Goal: Information Seeking & Learning: Learn about a topic

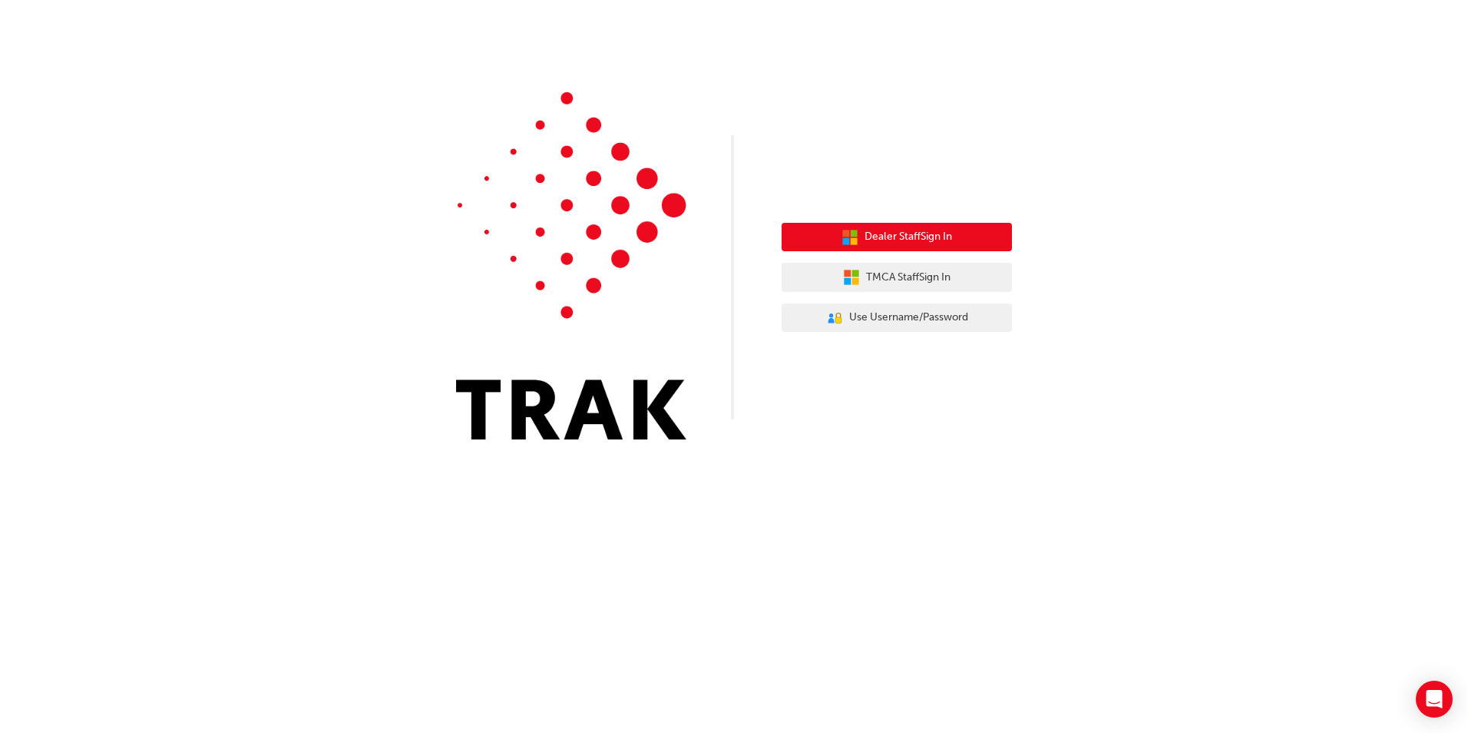
click at [905, 229] on span "Dealer Staff Sign In" at bounding box center [909, 237] width 88 height 18
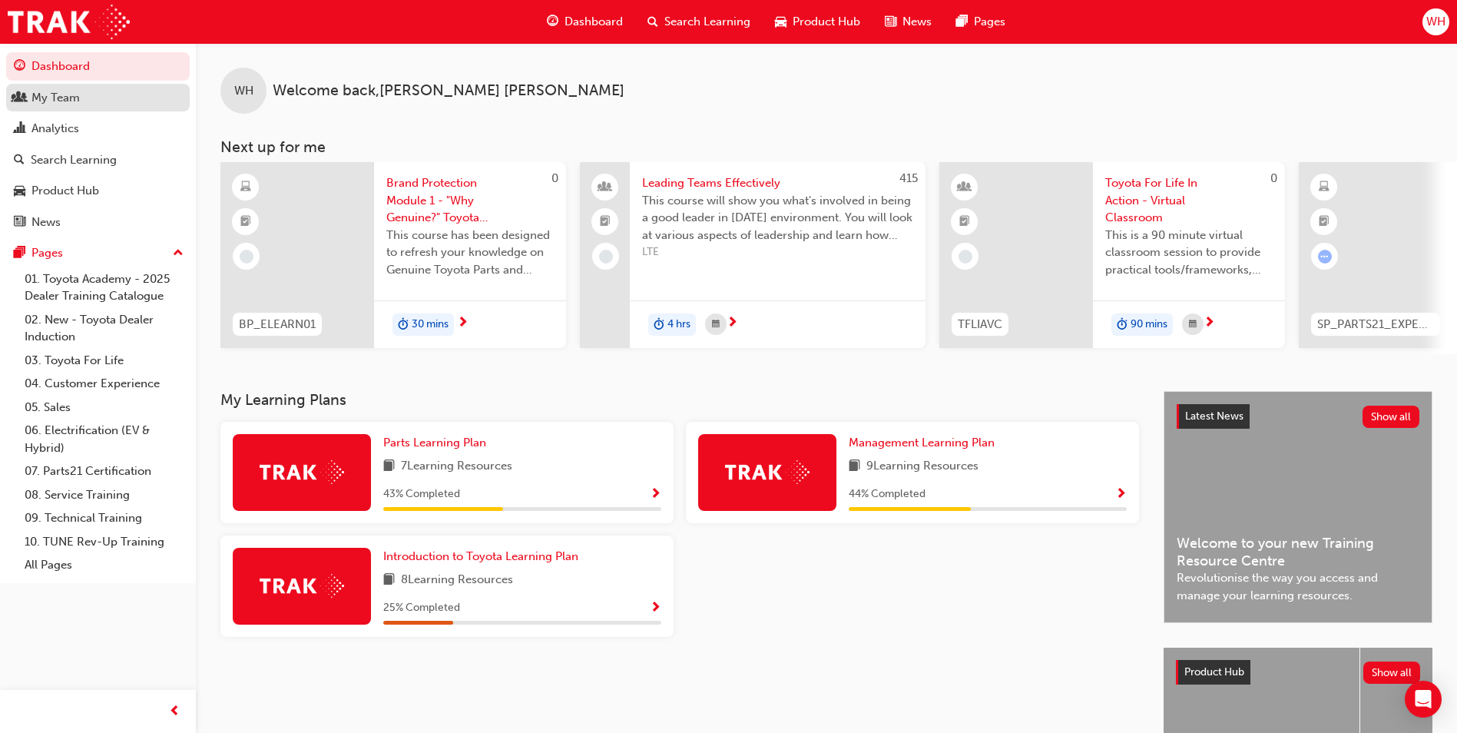
click at [57, 103] on div "My Team" at bounding box center [55, 98] width 48 height 18
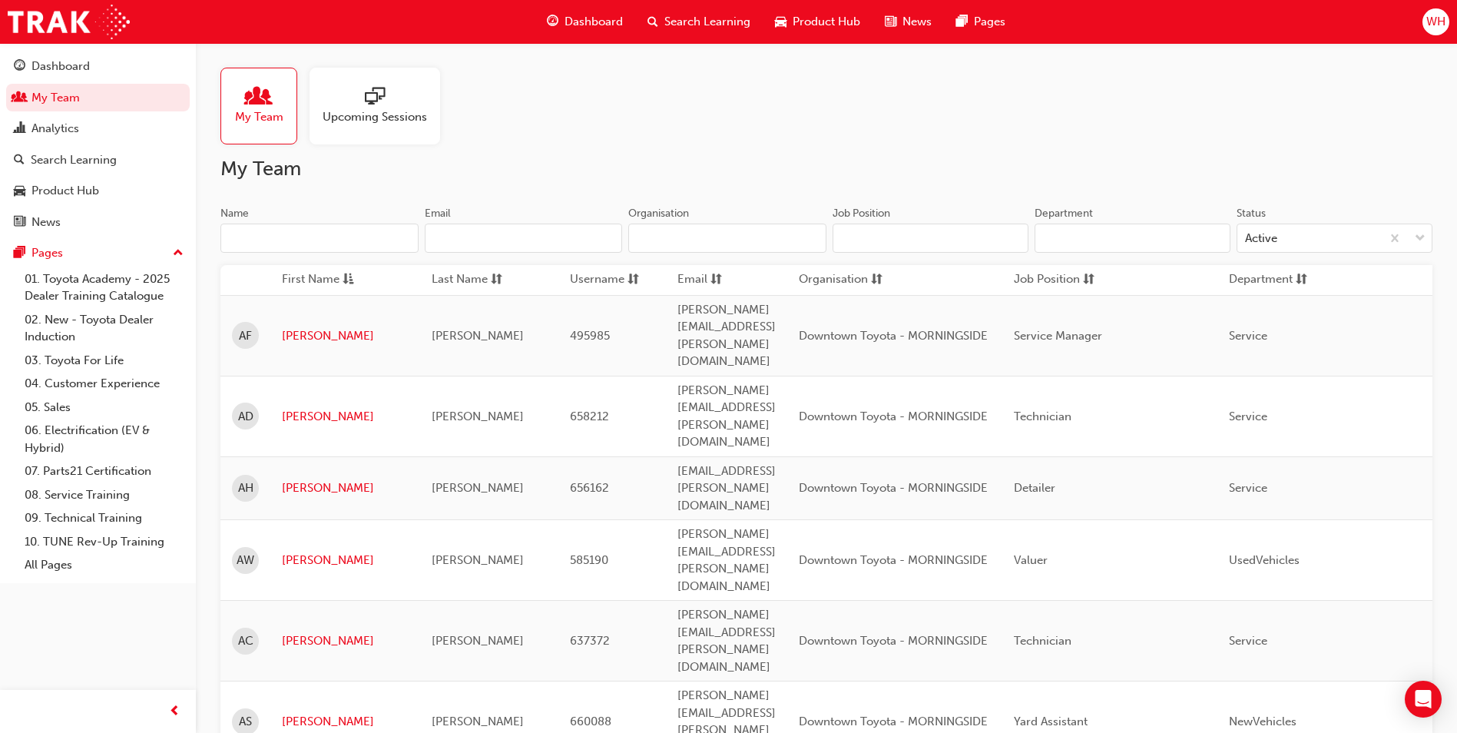
click at [380, 118] on span "Upcoming Sessions" at bounding box center [375, 117] width 104 height 18
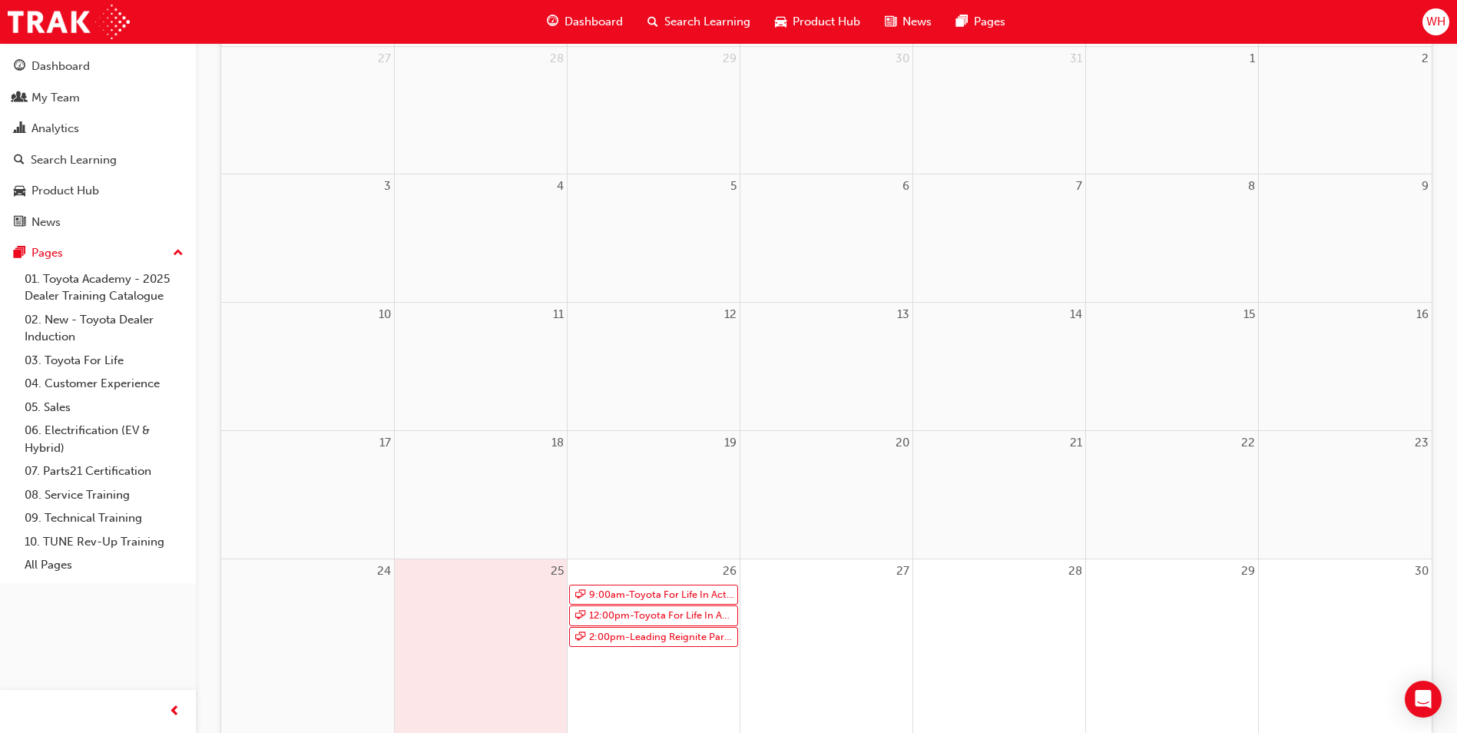
scroll to position [230, 0]
click at [660, 589] on link "9:00am - Toyota For Life In Action - Virtual Classroom" at bounding box center [653, 590] width 169 height 21
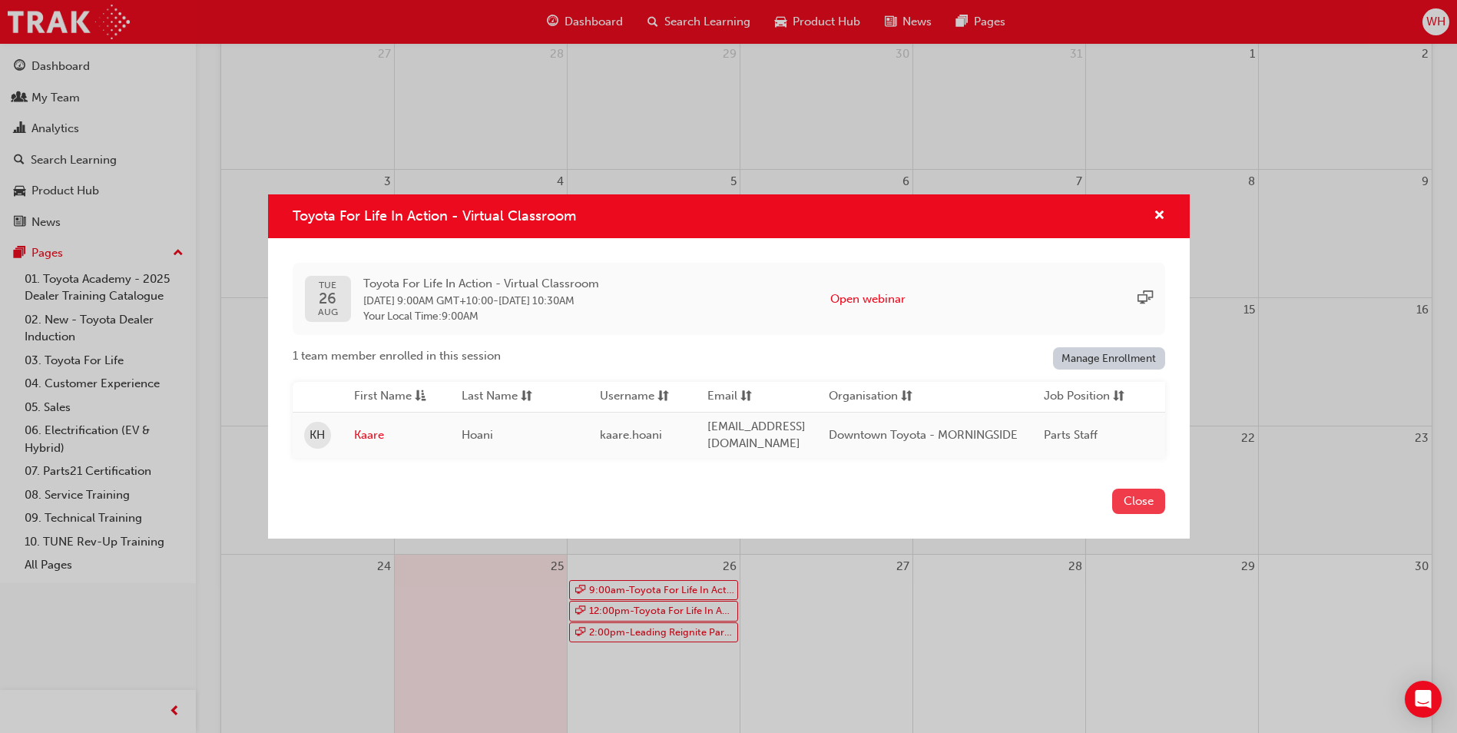
click at [1128, 503] on button "Close" at bounding box center [1138, 500] width 53 height 25
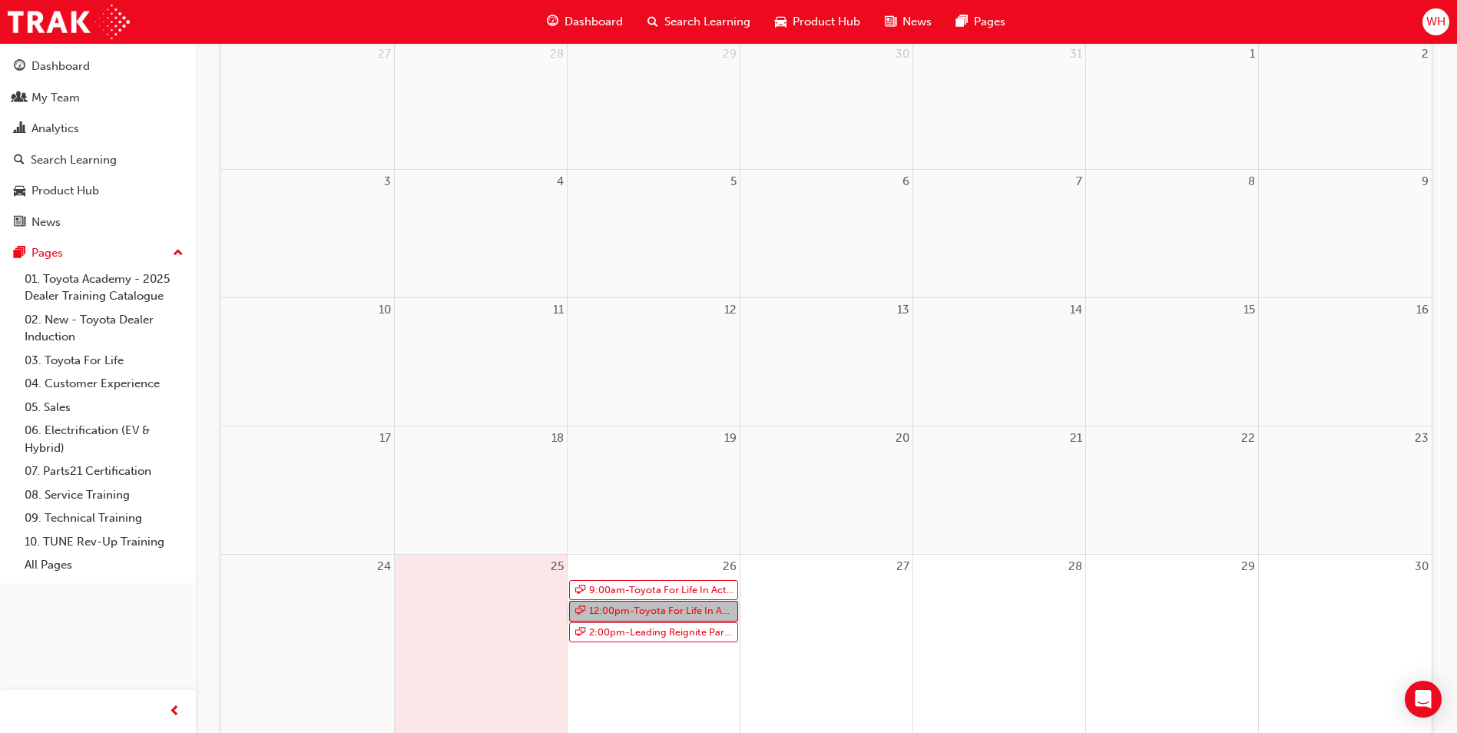
click at [634, 612] on link "12:00pm - Toyota For Life In Action - Virtual Classroom" at bounding box center [653, 611] width 169 height 21
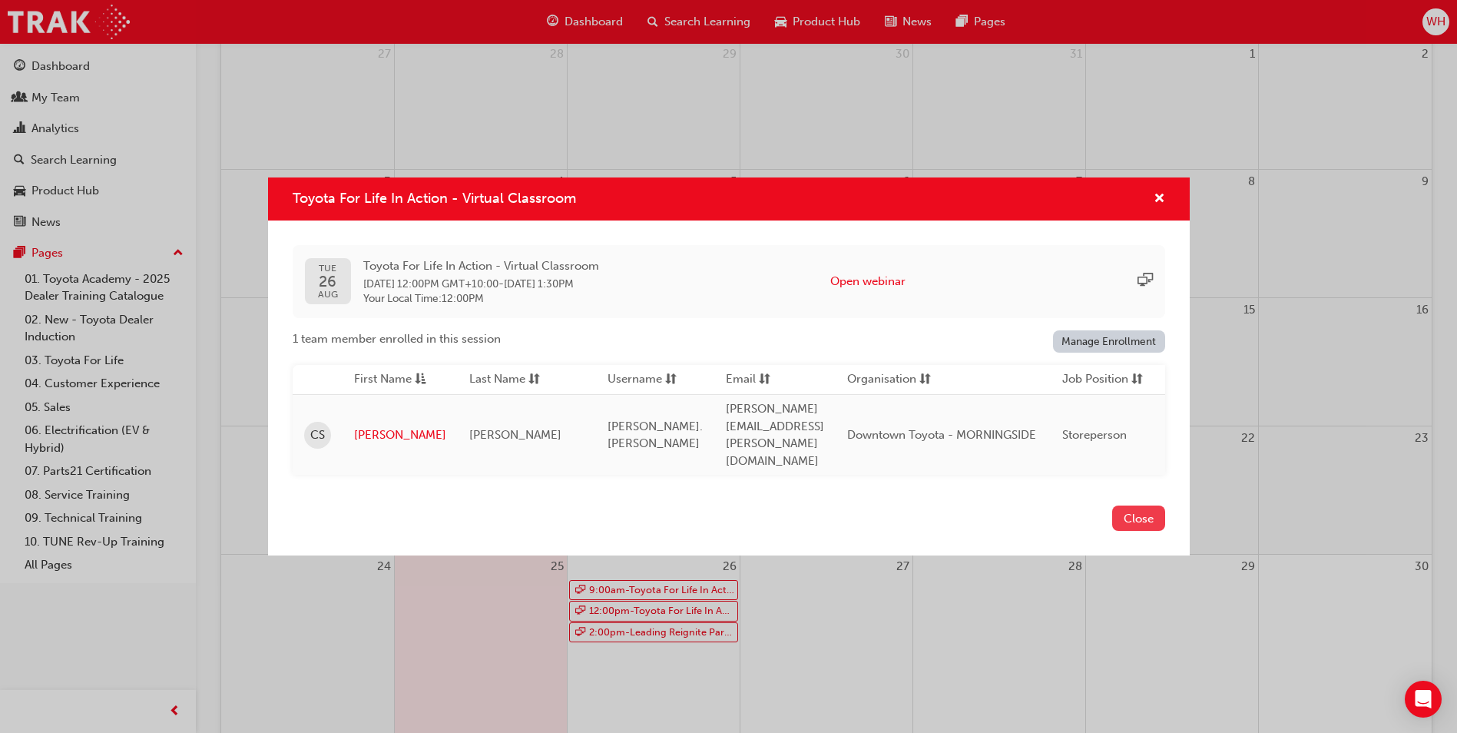
click at [1130, 505] on button "Close" at bounding box center [1138, 517] width 53 height 25
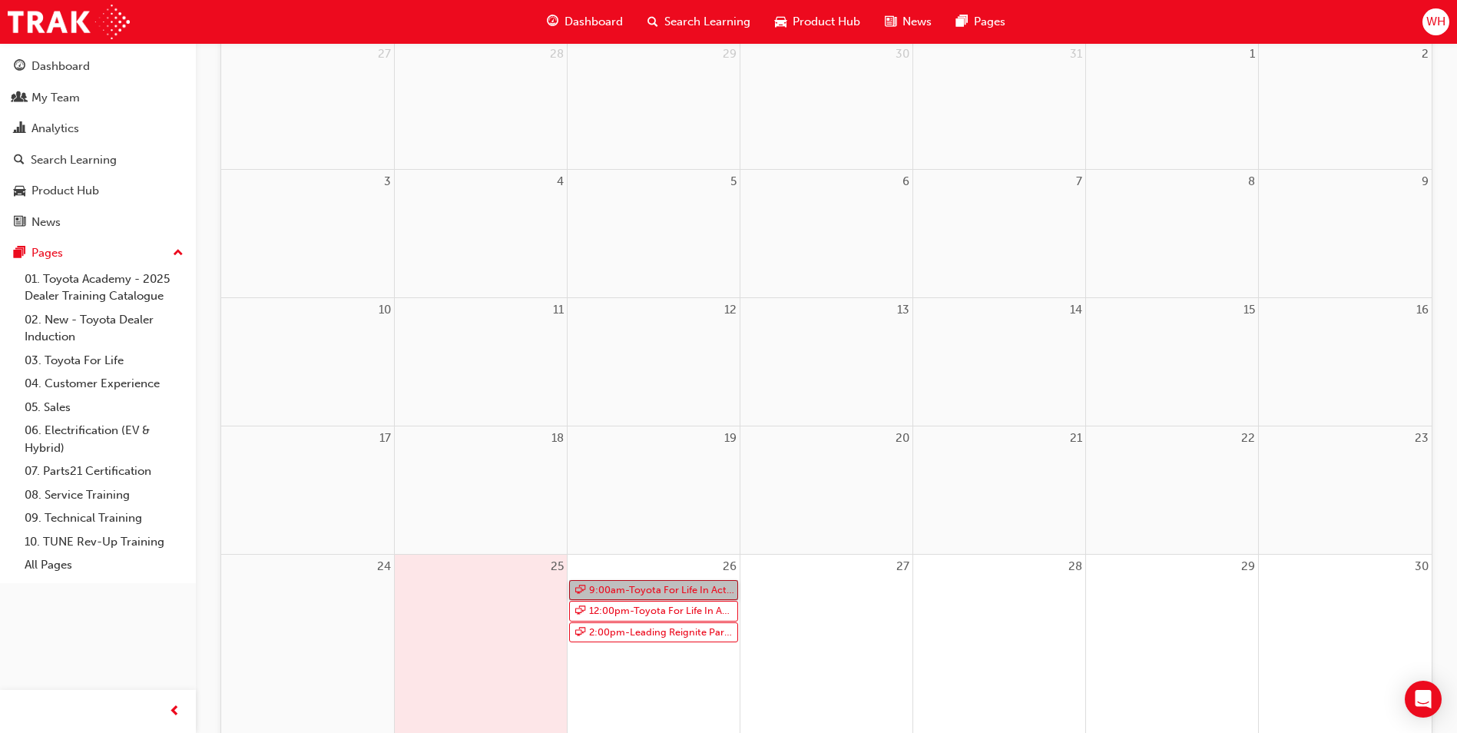
click at [654, 587] on link "9:00am - Toyota For Life In Action - Virtual Classroom" at bounding box center [653, 590] width 169 height 21
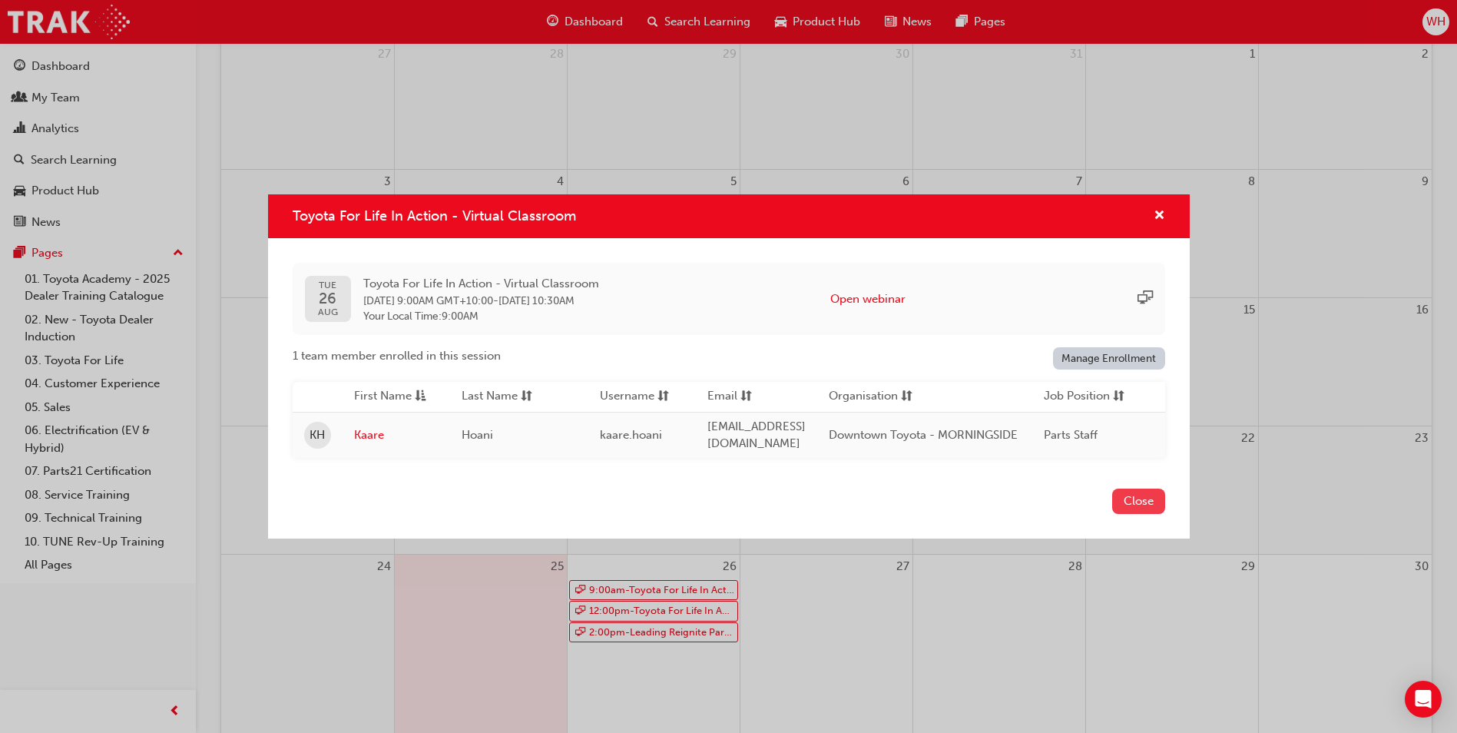
click at [1142, 511] on button "Close" at bounding box center [1138, 500] width 53 height 25
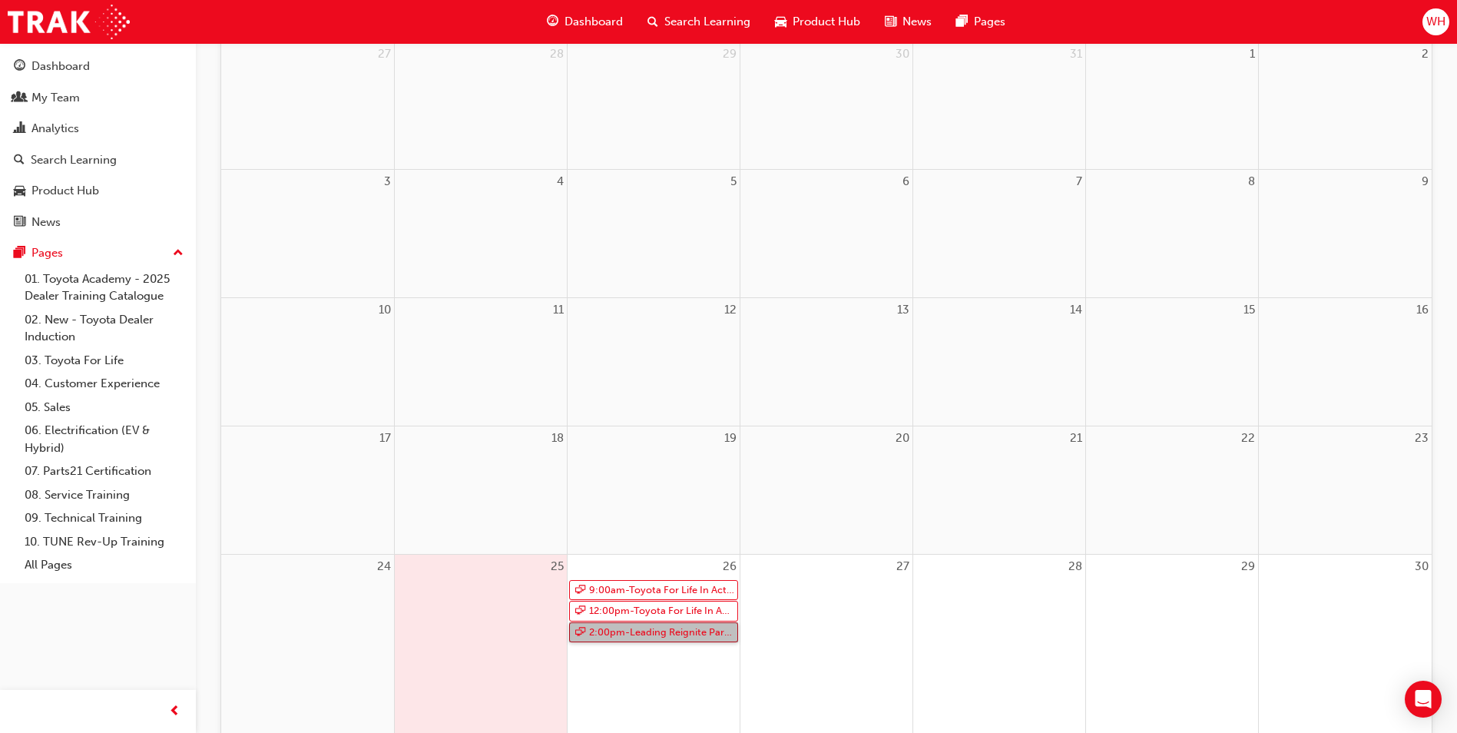
click at [640, 633] on link "2:00pm - Leading Reignite Part 2 - Virtual Classroom" at bounding box center [653, 632] width 169 height 21
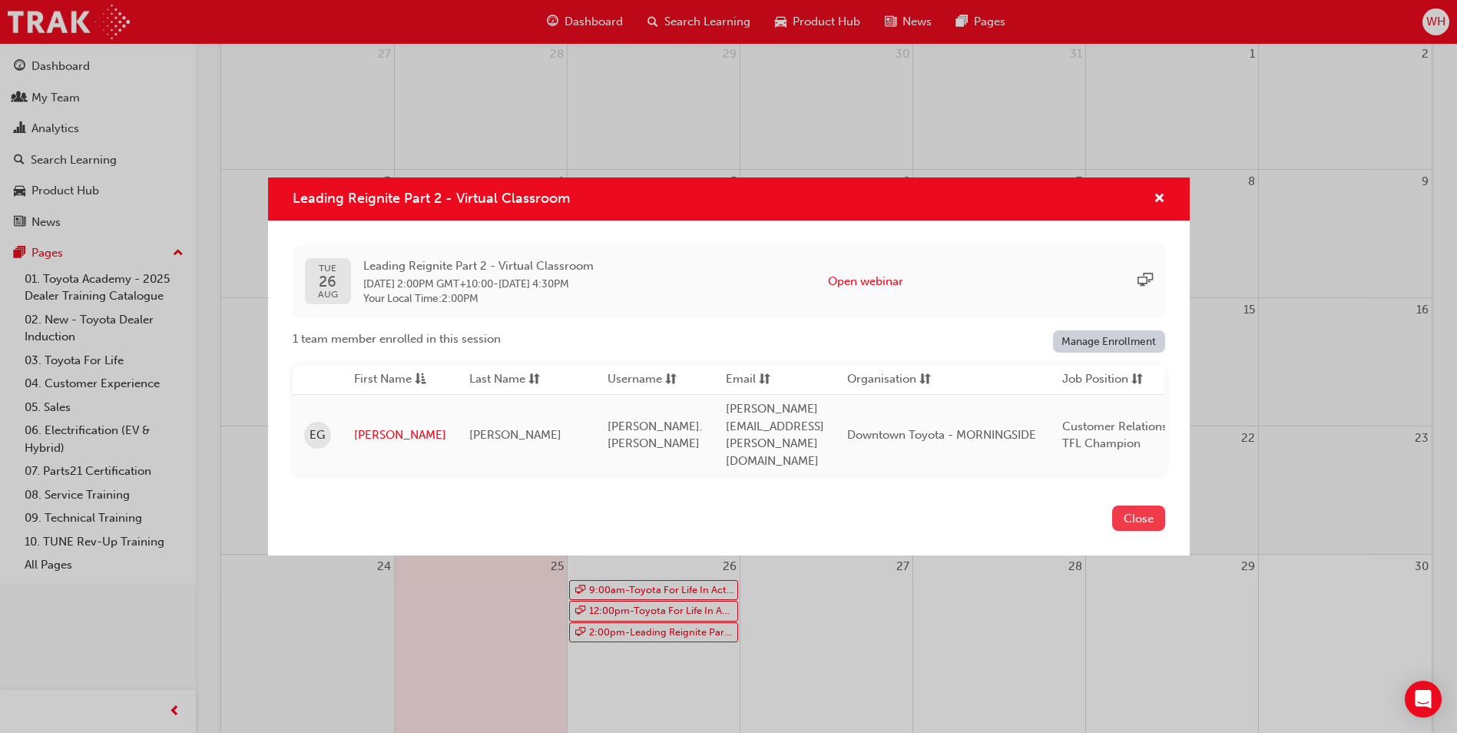
click at [1133, 512] on button "Close" at bounding box center [1138, 517] width 53 height 25
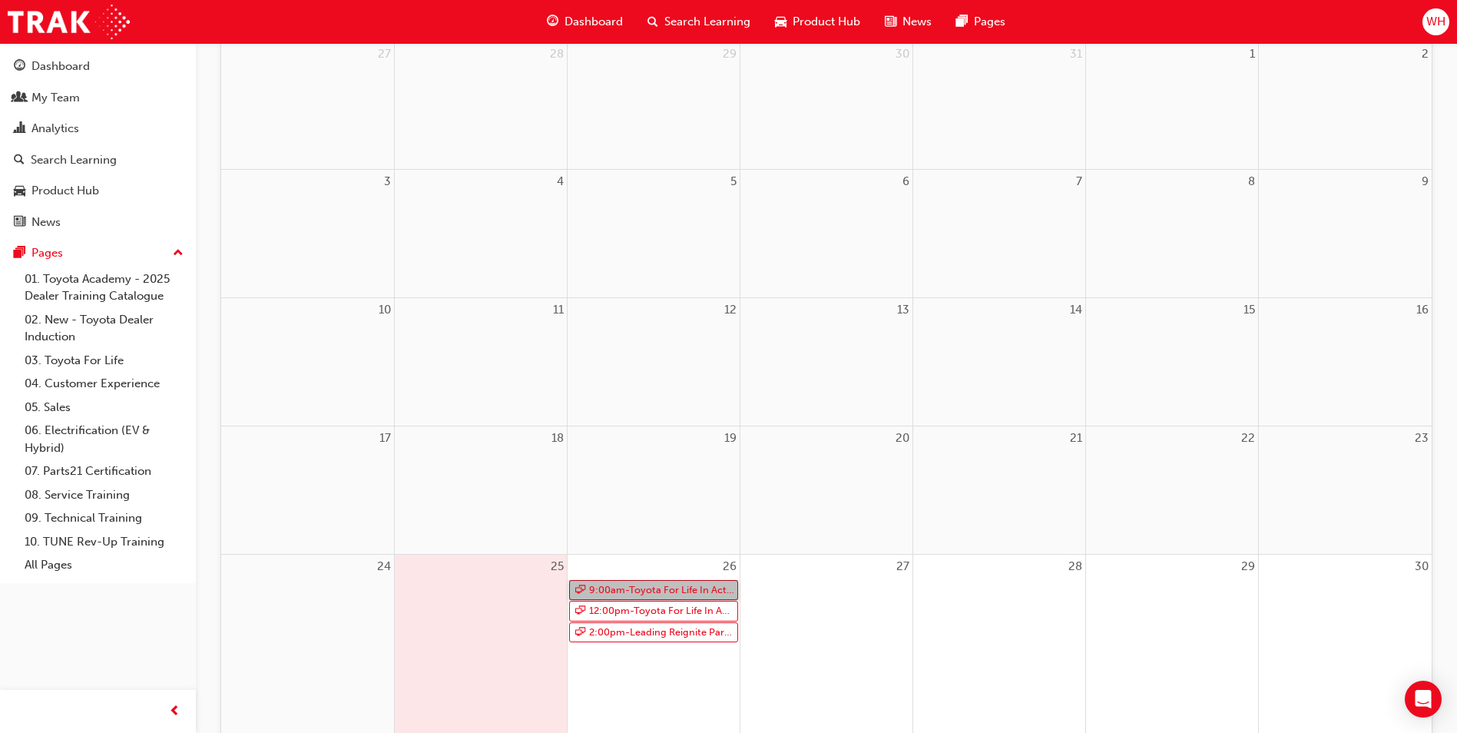
click at [640, 591] on link "9:00am - Toyota For Life In Action - Virtual Classroom" at bounding box center [653, 590] width 169 height 21
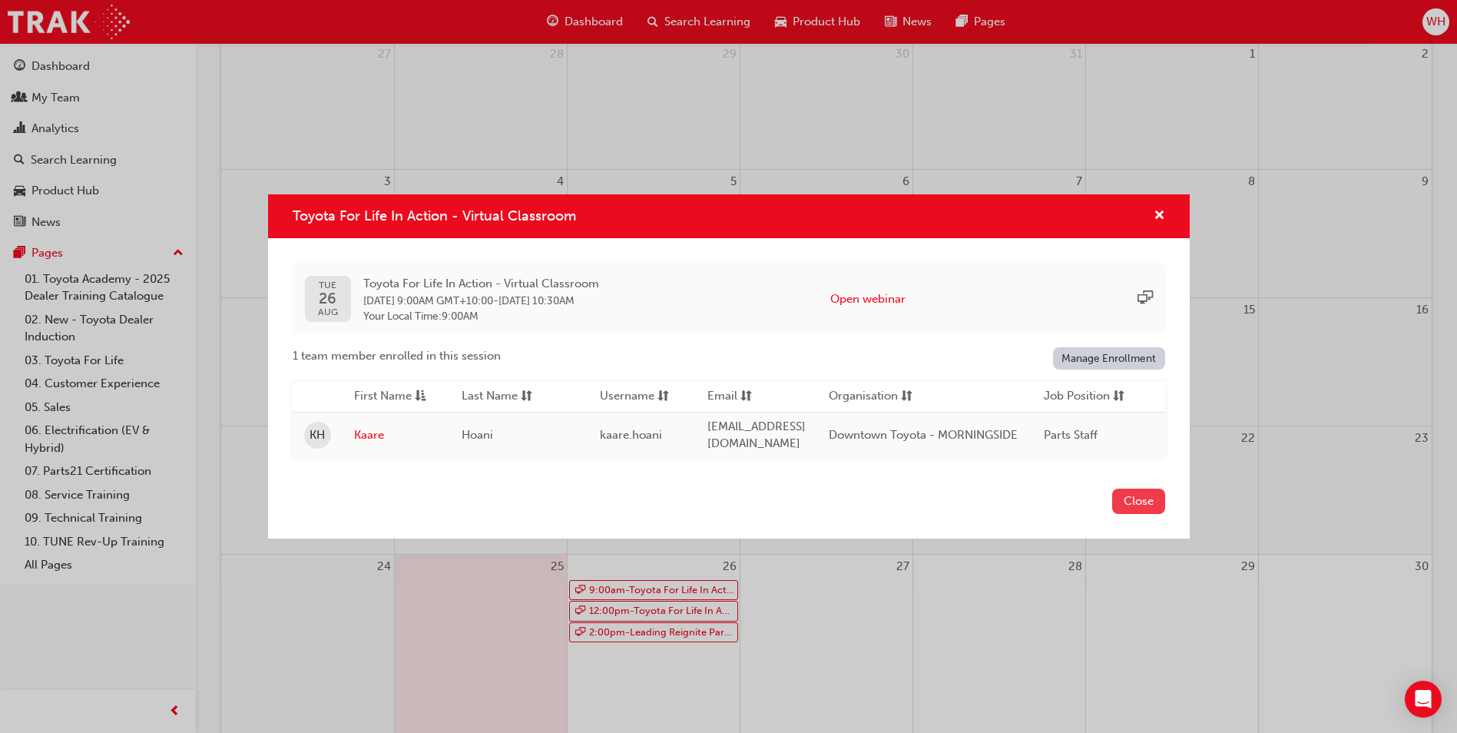
click at [1149, 512] on button "Close" at bounding box center [1138, 500] width 53 height 25
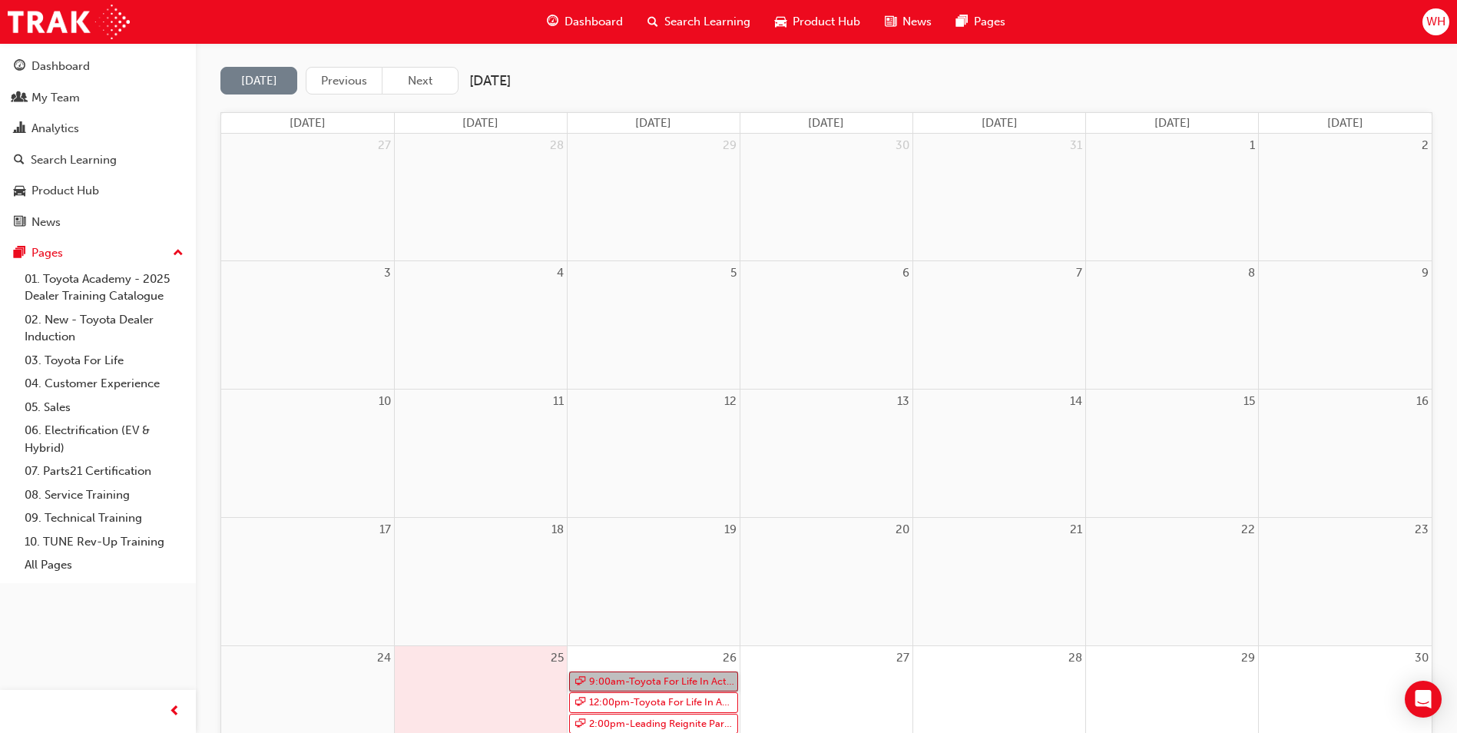
scroll to position [108, 0]
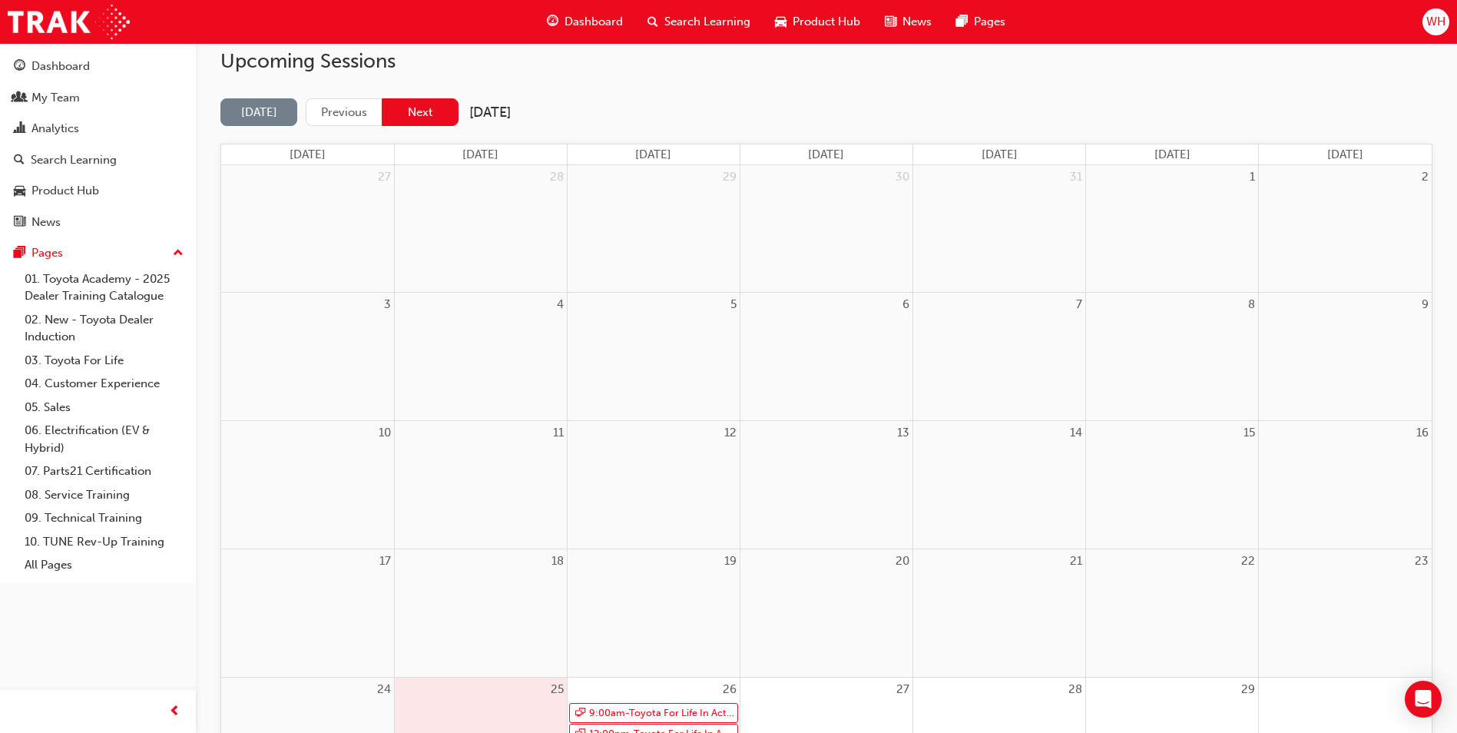
click at [436, 115] on button "Next" at bounding box center [420, 112] width 77 height 28
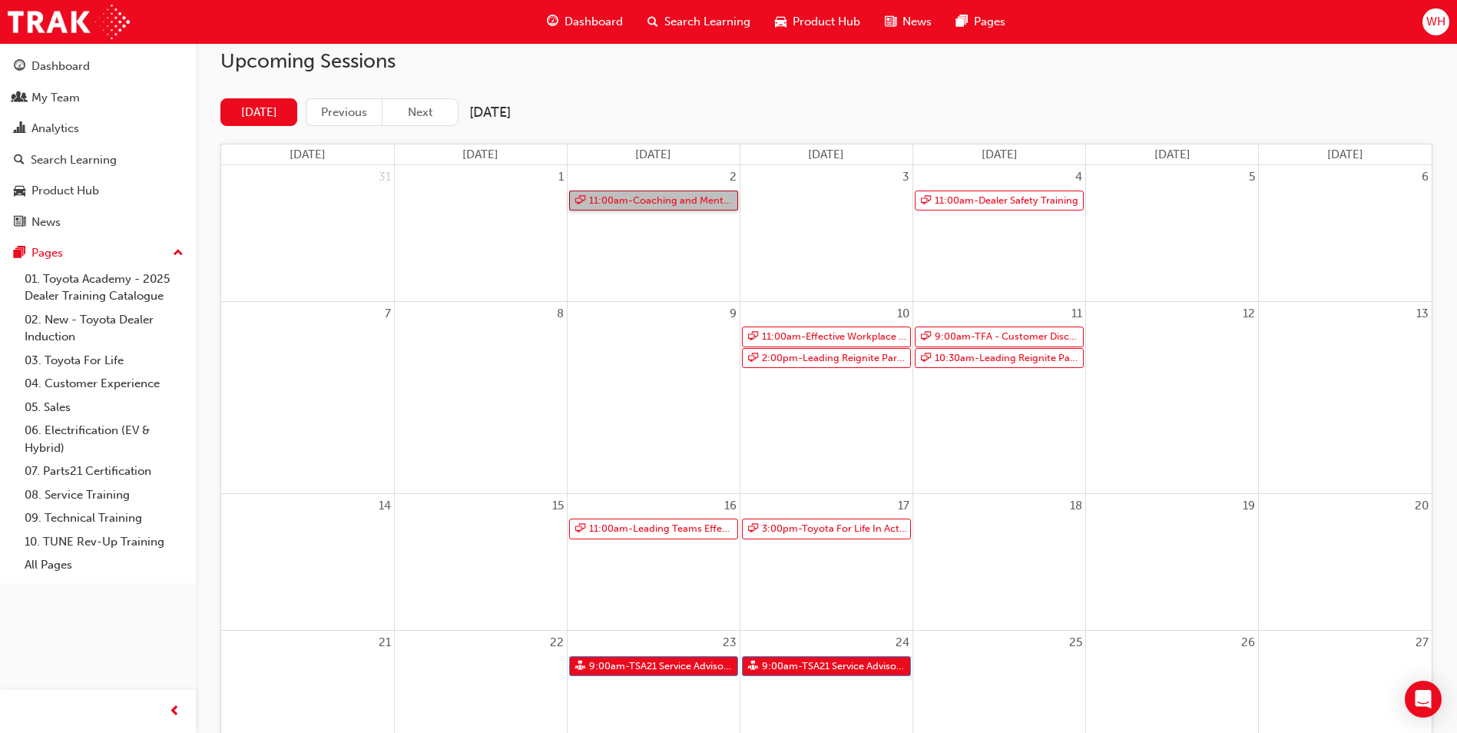
click at [645, 194] on link "11:00am - Coaching and Mentoring" at bounding box center [653, 200] width 169 height 21
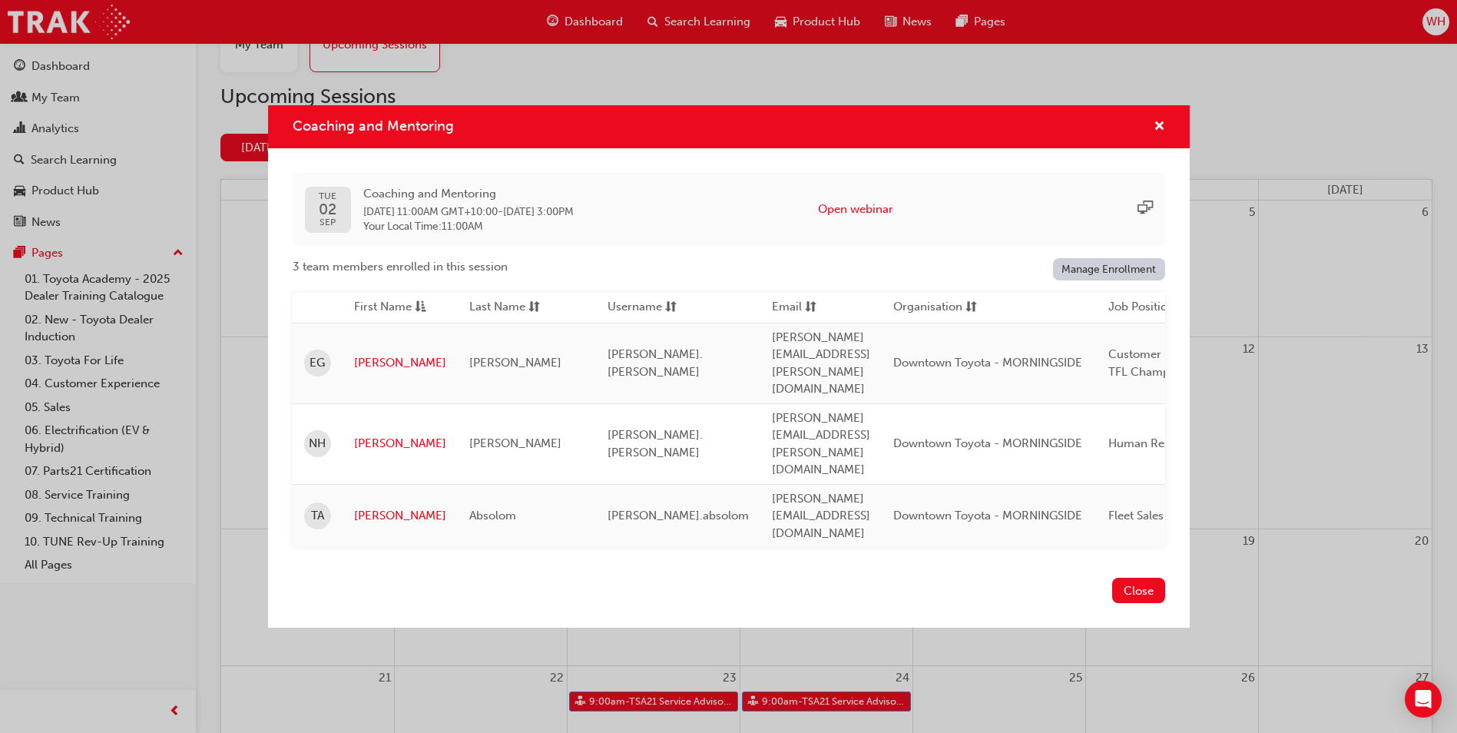
scroll to position [31, 0]
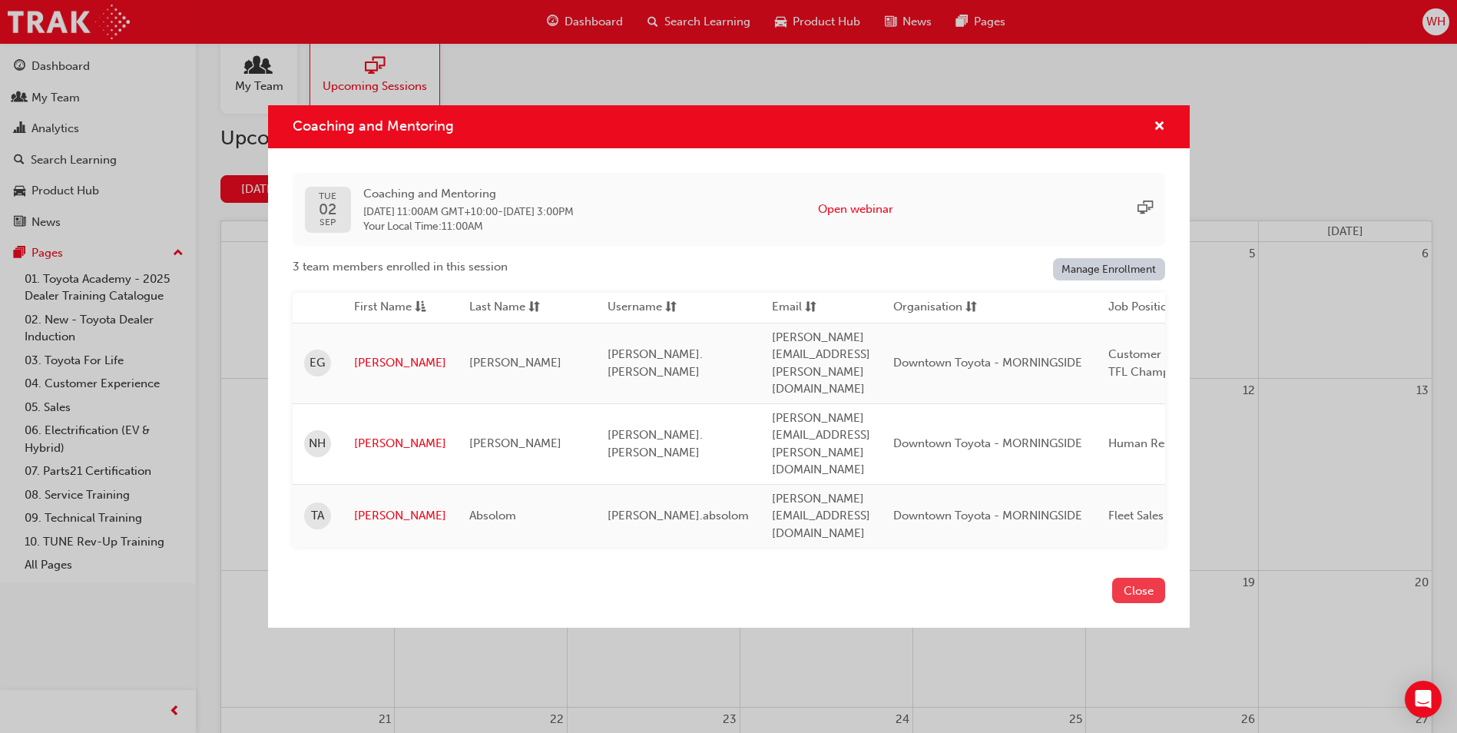
click at [1138, 577] on button "Close" at bounding box center [1138, 589] width 53 height 25
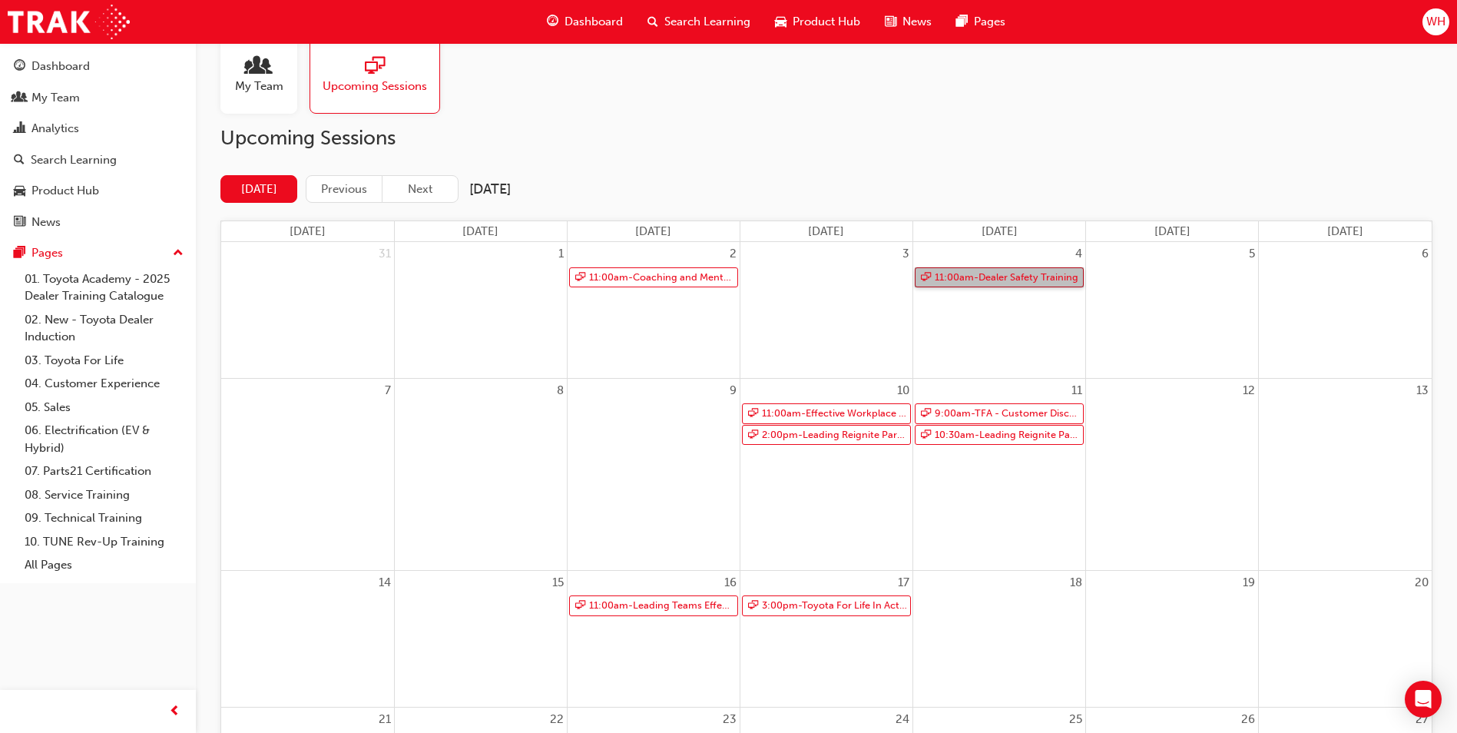
click at [998, 275] on link "11:00am - Dealer Safety Training" at bounding box center [999, 277] width 169 height 21
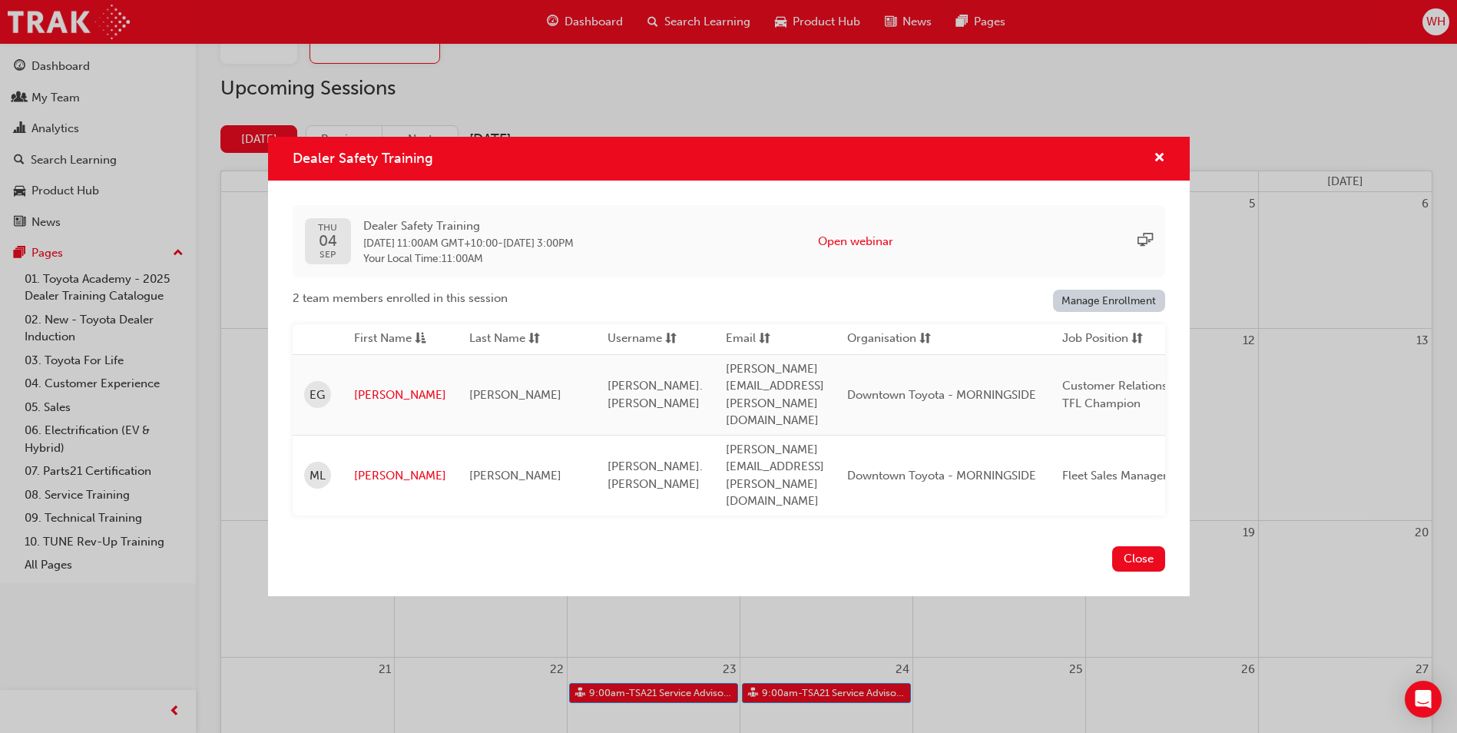
scroll to position [108, 0]
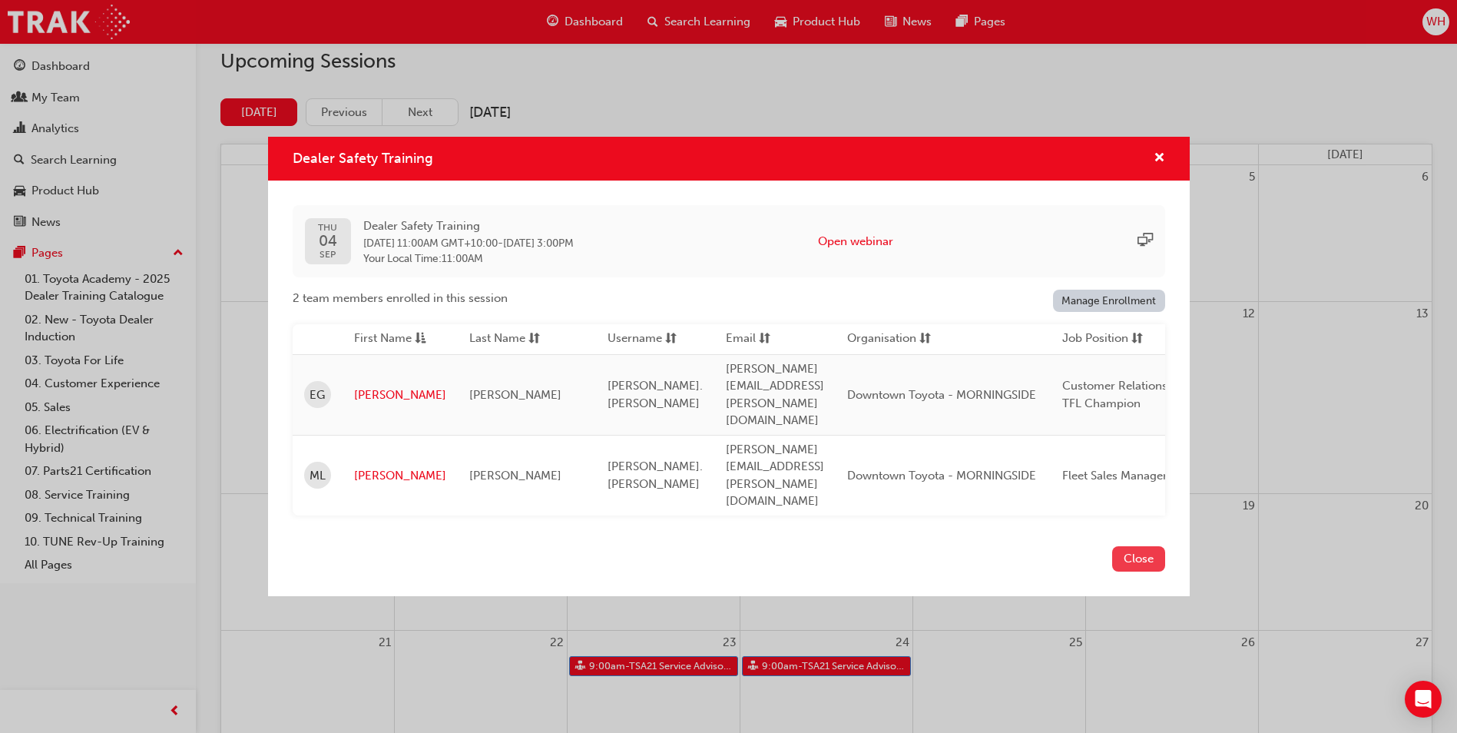
click at [1135, 546] on button "Close" at bounding box center [1138, 558] width 53 height 25
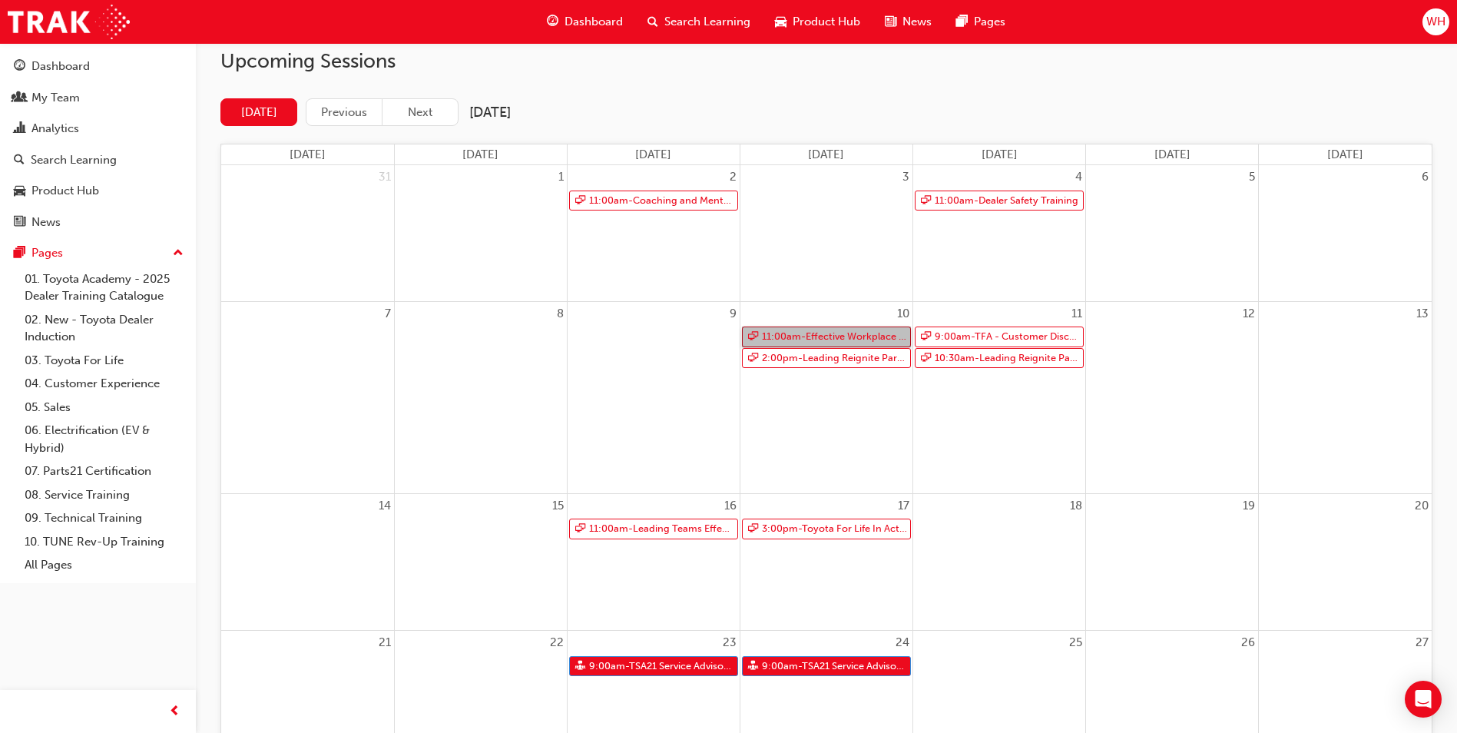
click at [810, 335] on link "11:00am - Effective Workplace Communication" at bounding box center [826, 336] width 169 height 21
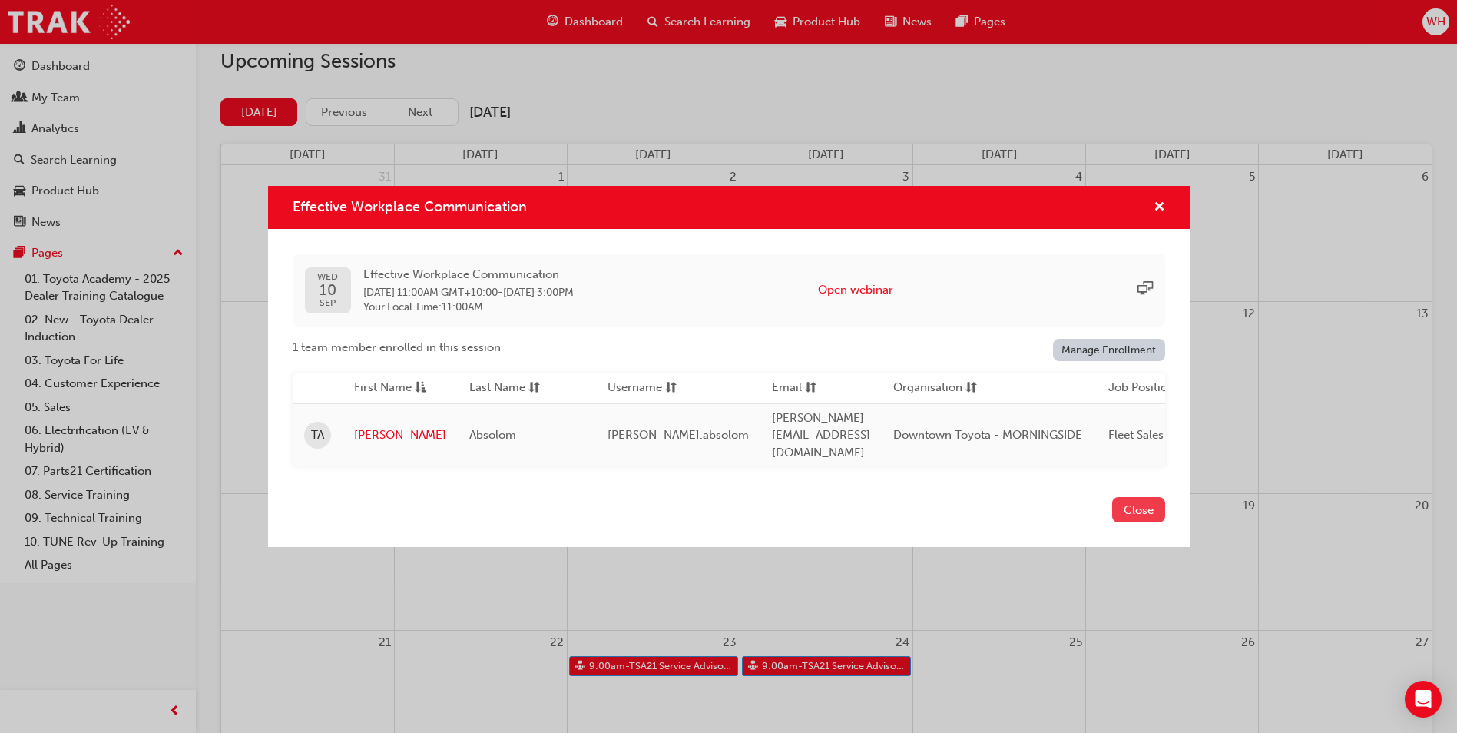
click at [1128, 498] on button "Close" at bounding box center [1138, 509] width 53 height 25
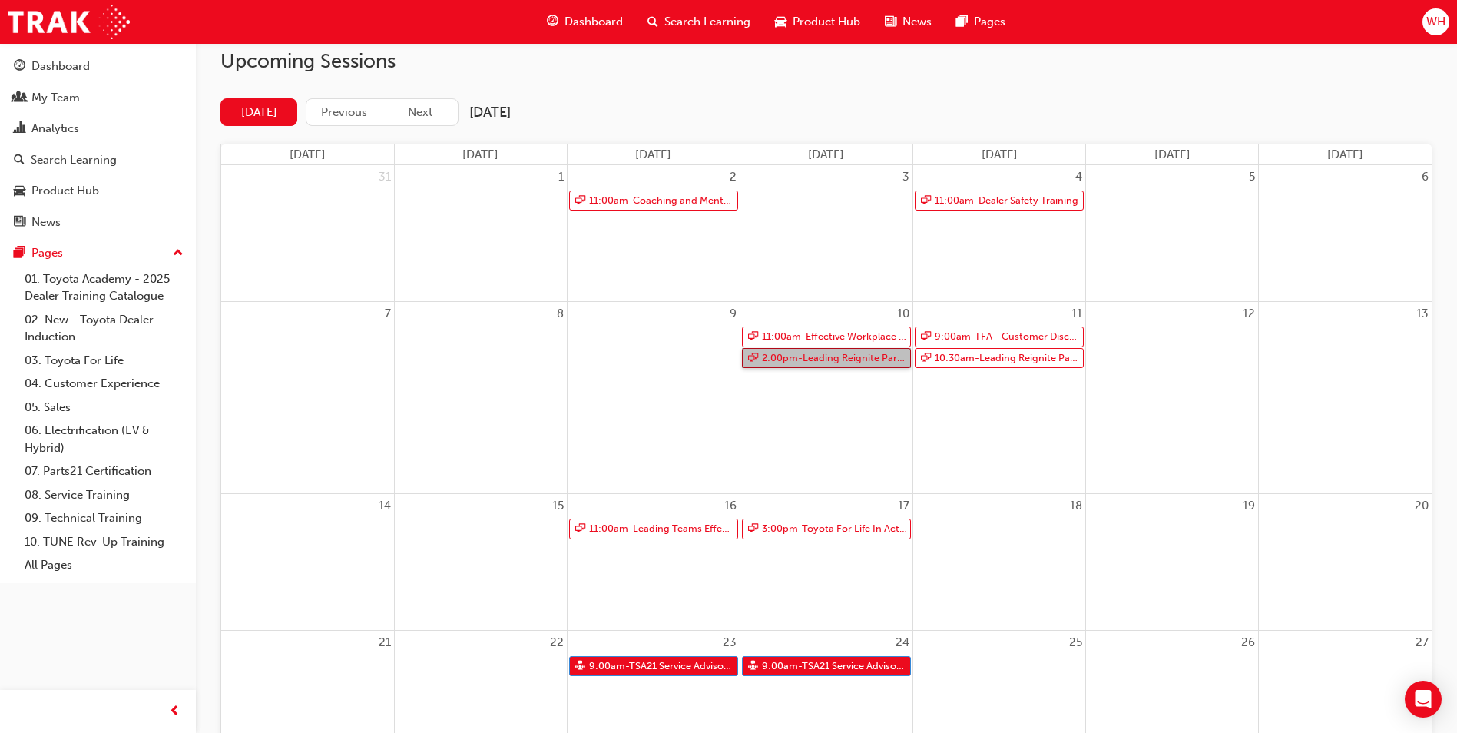
click at [822, 358] on link "2:00pm - Leading Reignite Part 2 - Virtual Classroom" at bounding box center [826, 358] width 169 height 21
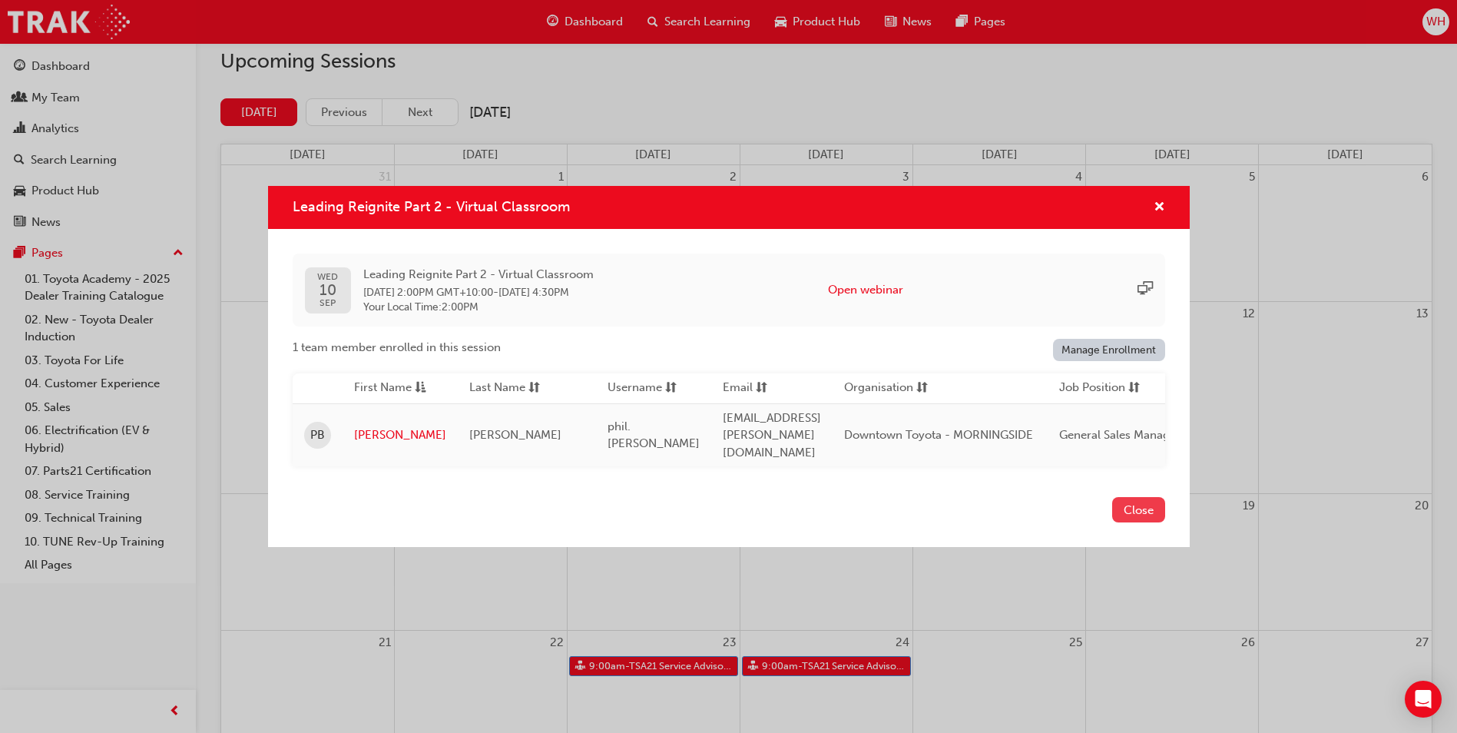
click at [1152, 508] on button "Close" at bounding box center [1138, 509] width 53 height 25
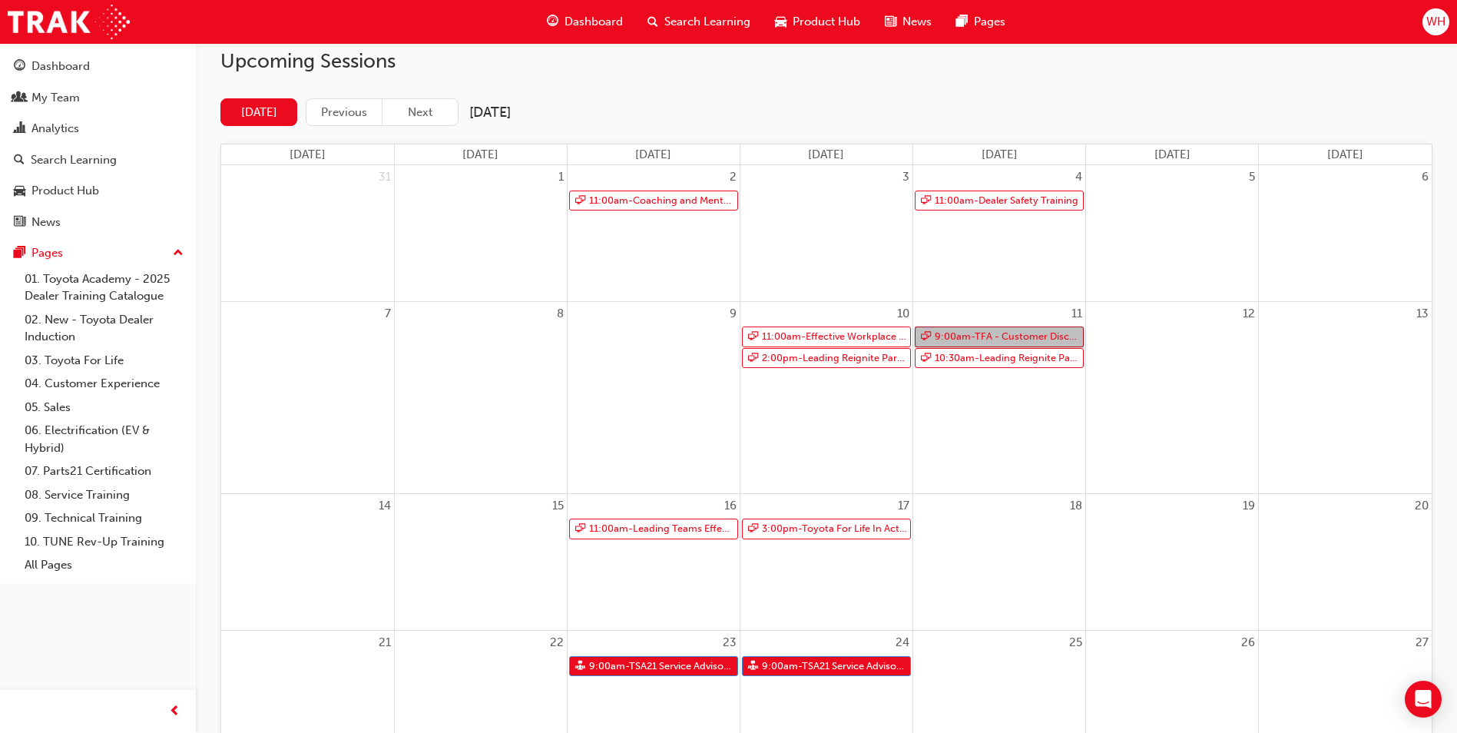
click at [1001, 337] on link "9:00am - TFA - Customer Discovery: Virtual Skill Building Course - EASTERN COAST" at bounding box center [999, 336] width 169 height 21
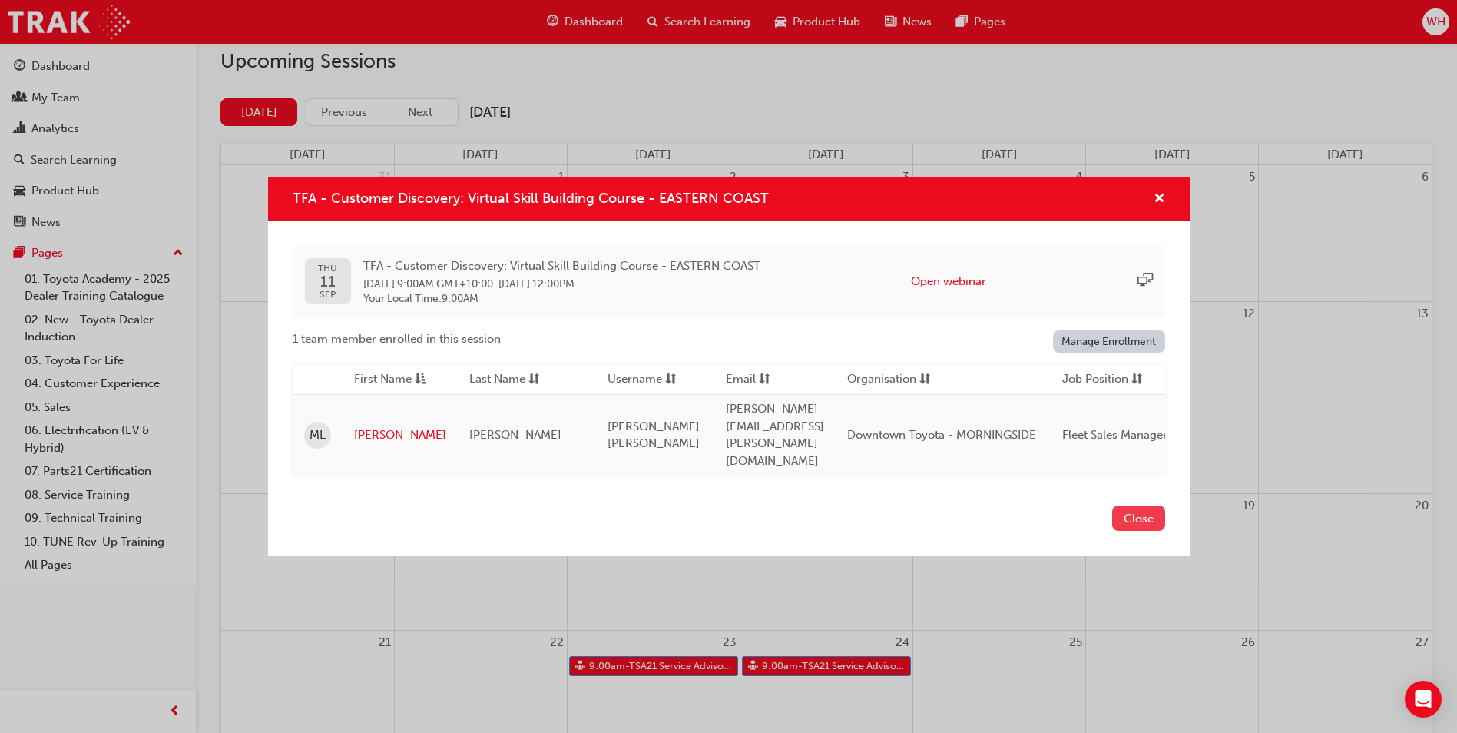
click at [1143, 505] on button "Close" at bounding box center [1138, 517] width 53 height 25
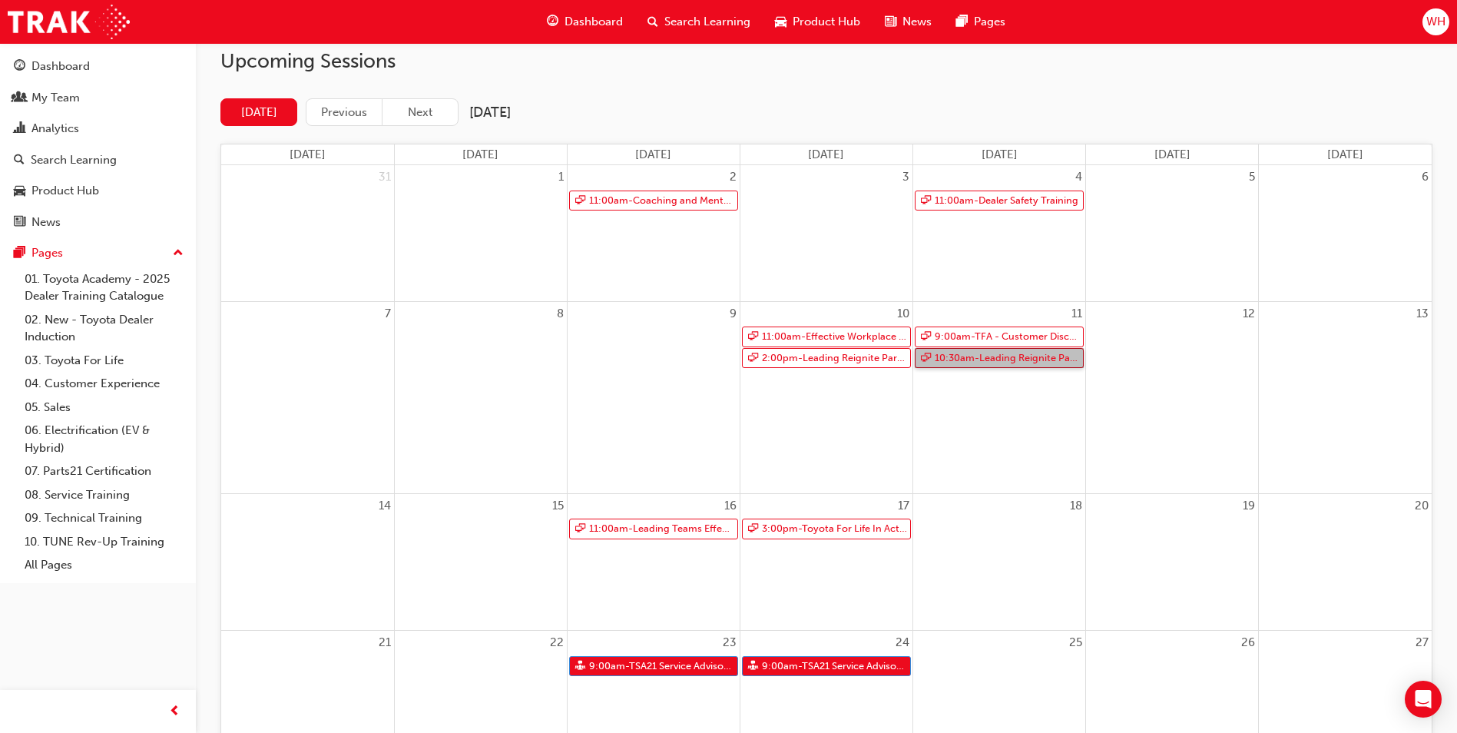
click at [981, 356] on link "10:30am - Leading Reignite Part 2 - Virtual Classroom" at bounding box center [999, 358] width 169 height 21
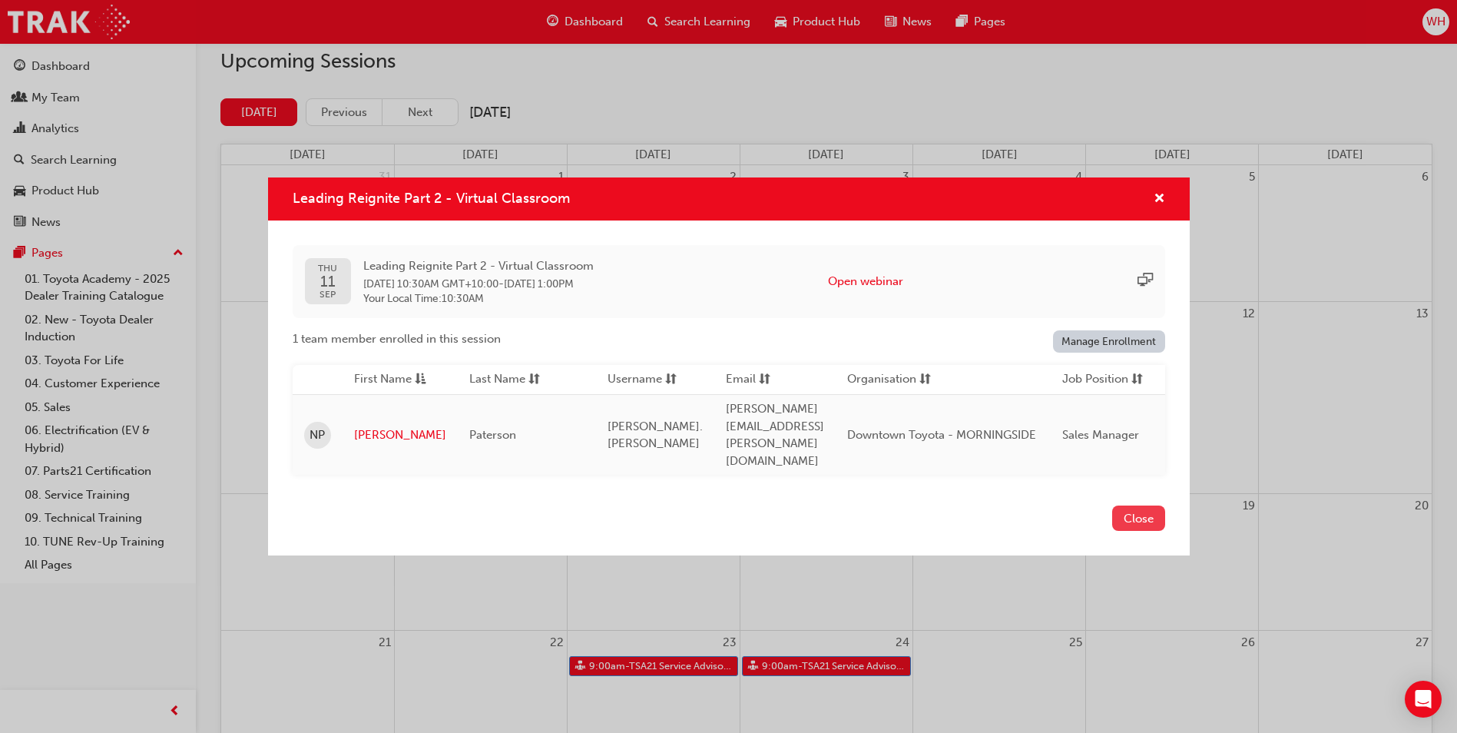
click at [1144, 510] on button "Close" at bounding box center [1138, 517] width 53 height 25
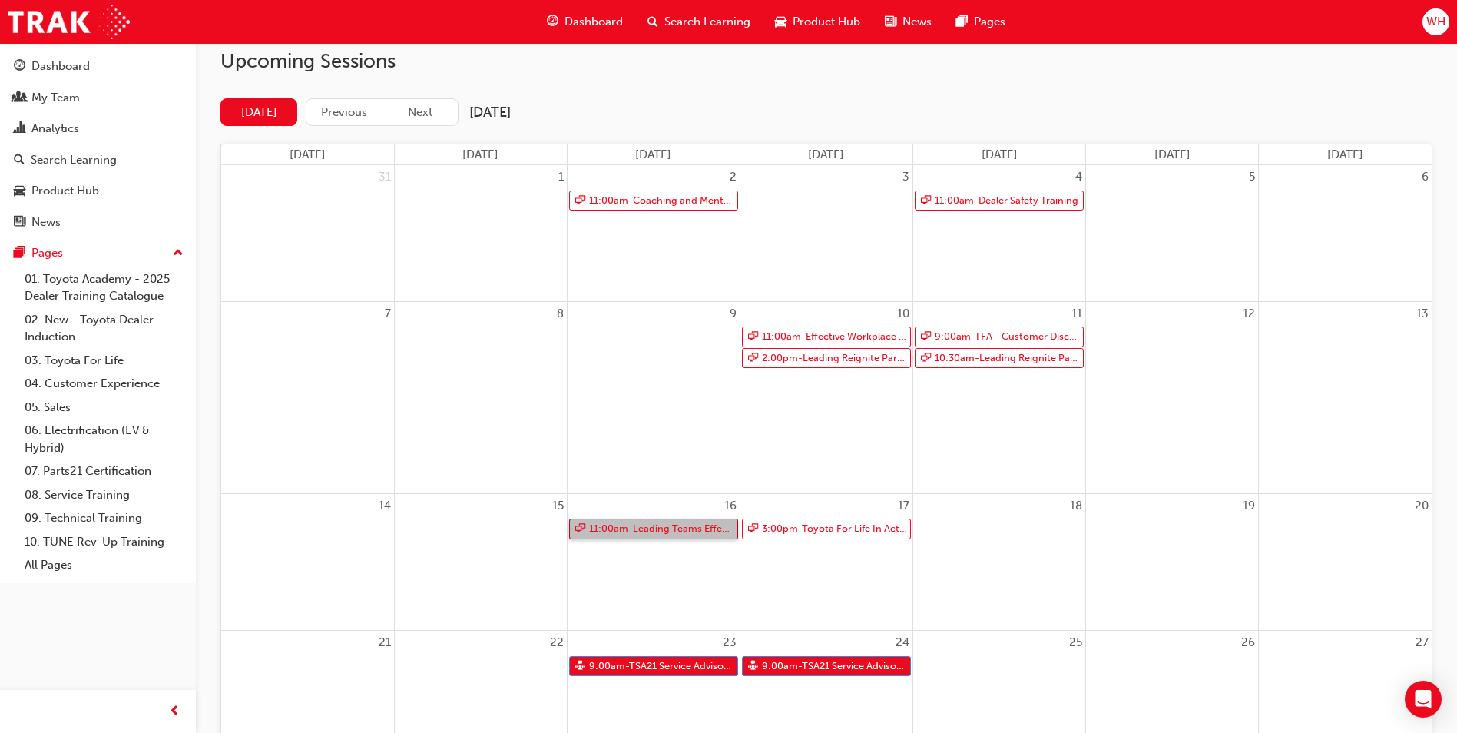
click at [627, 525] on link "11:00am - Leading Teams Effectively" at bounding box center [653, 528] width 169 height 21
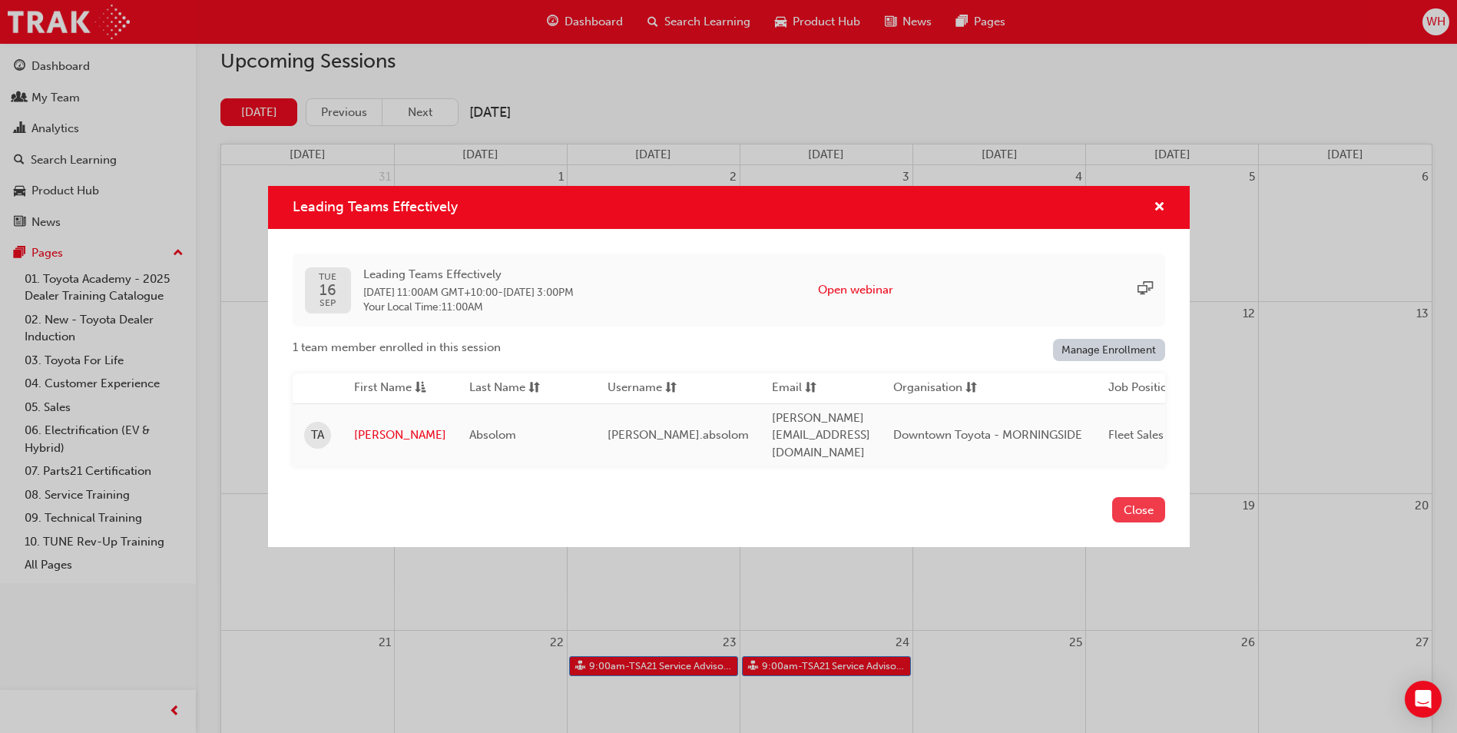
click at [1160, 505] on button "Close" at bounding box center [1138, 509] width 53 height 25
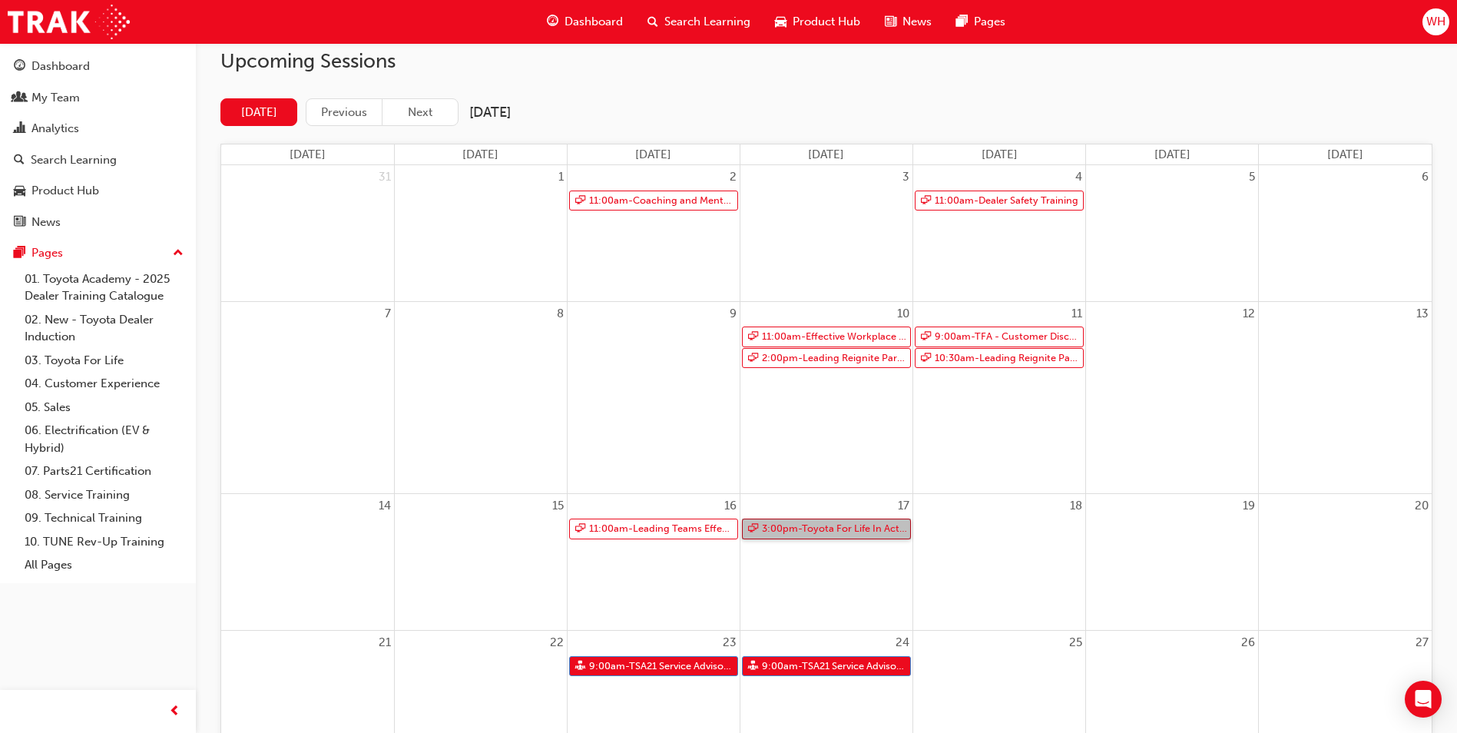
click at [833, 533] on link "3:00pm - Toyota For Life In Action - Virtual Classroom" at bounding box center [826, 528] width 169 height 21
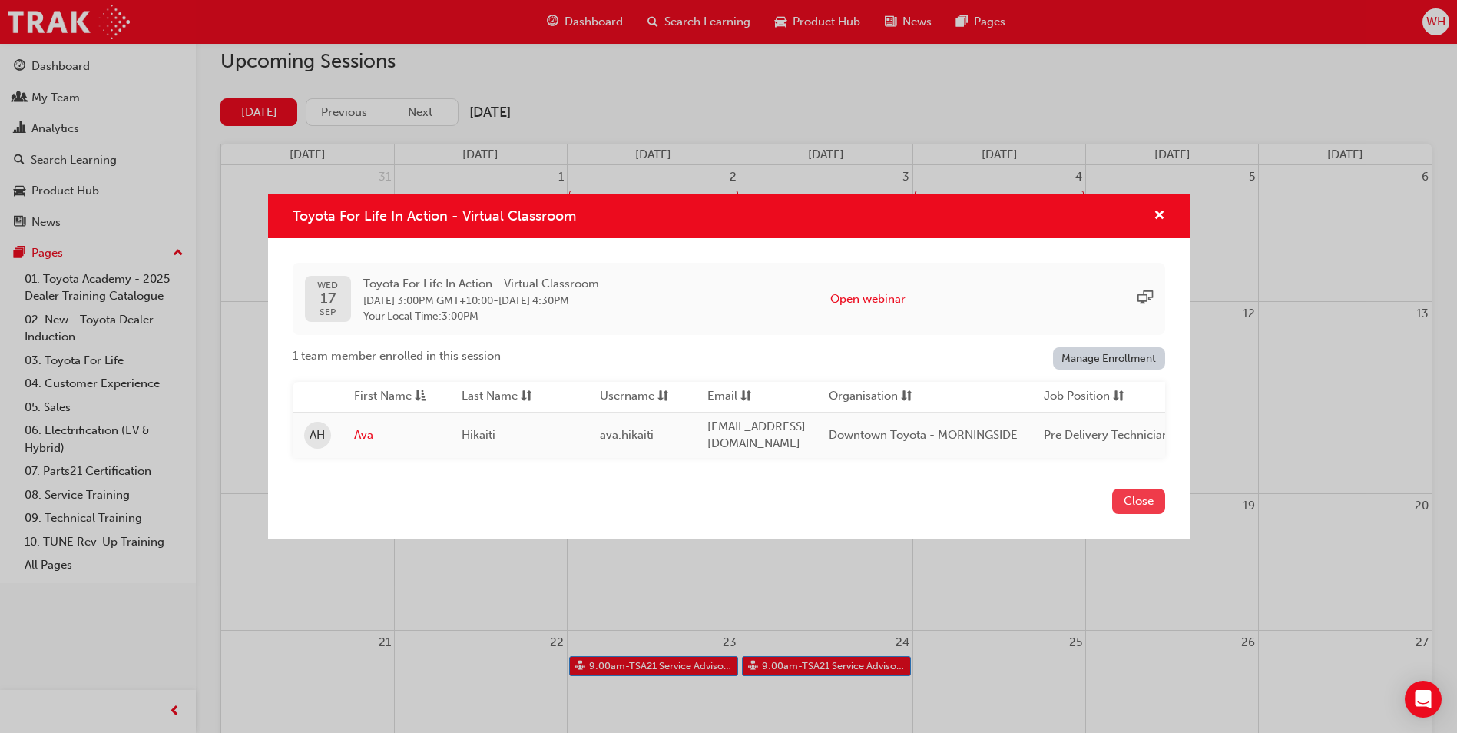
click at [1134, 498] on button "Close" at bounding box center [1138, 500] width 53 height 25
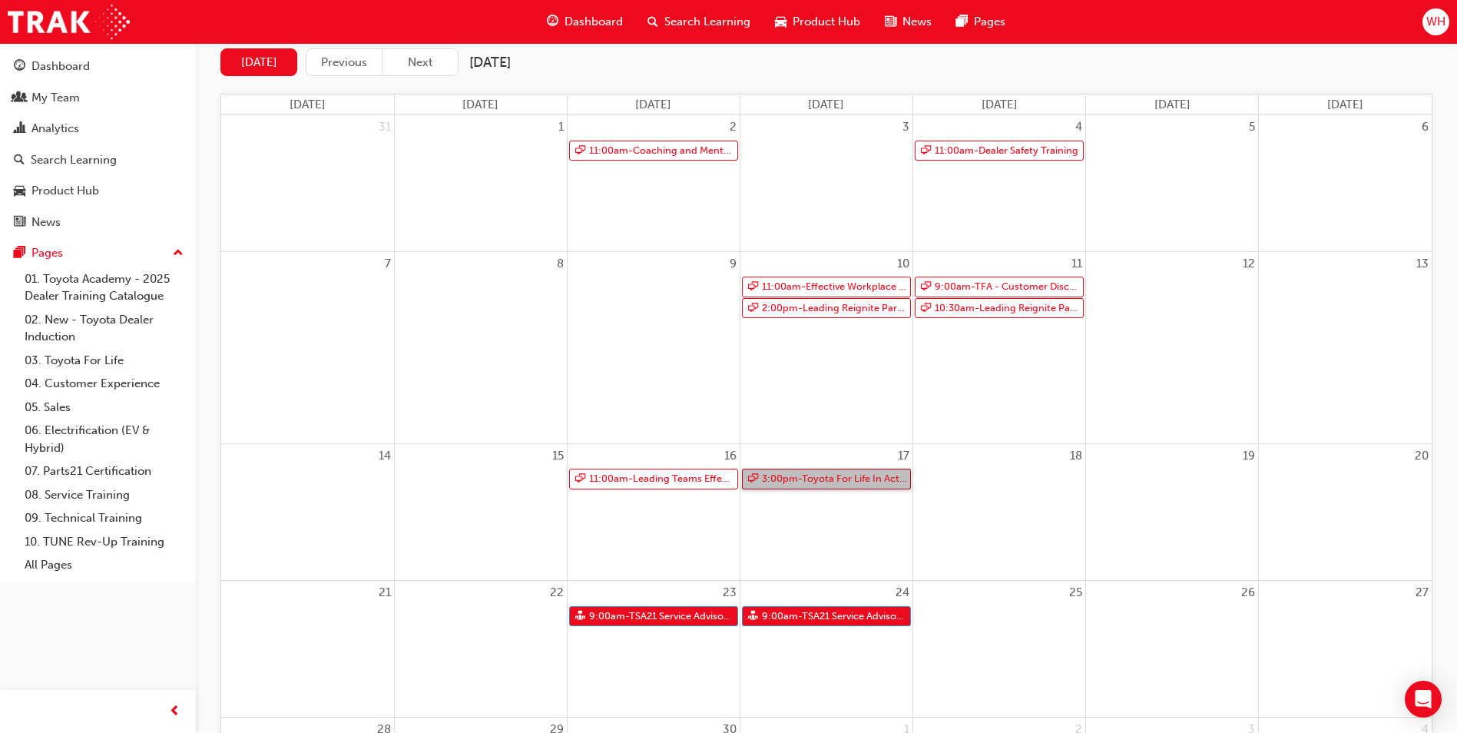
scroll to position [184, 0]
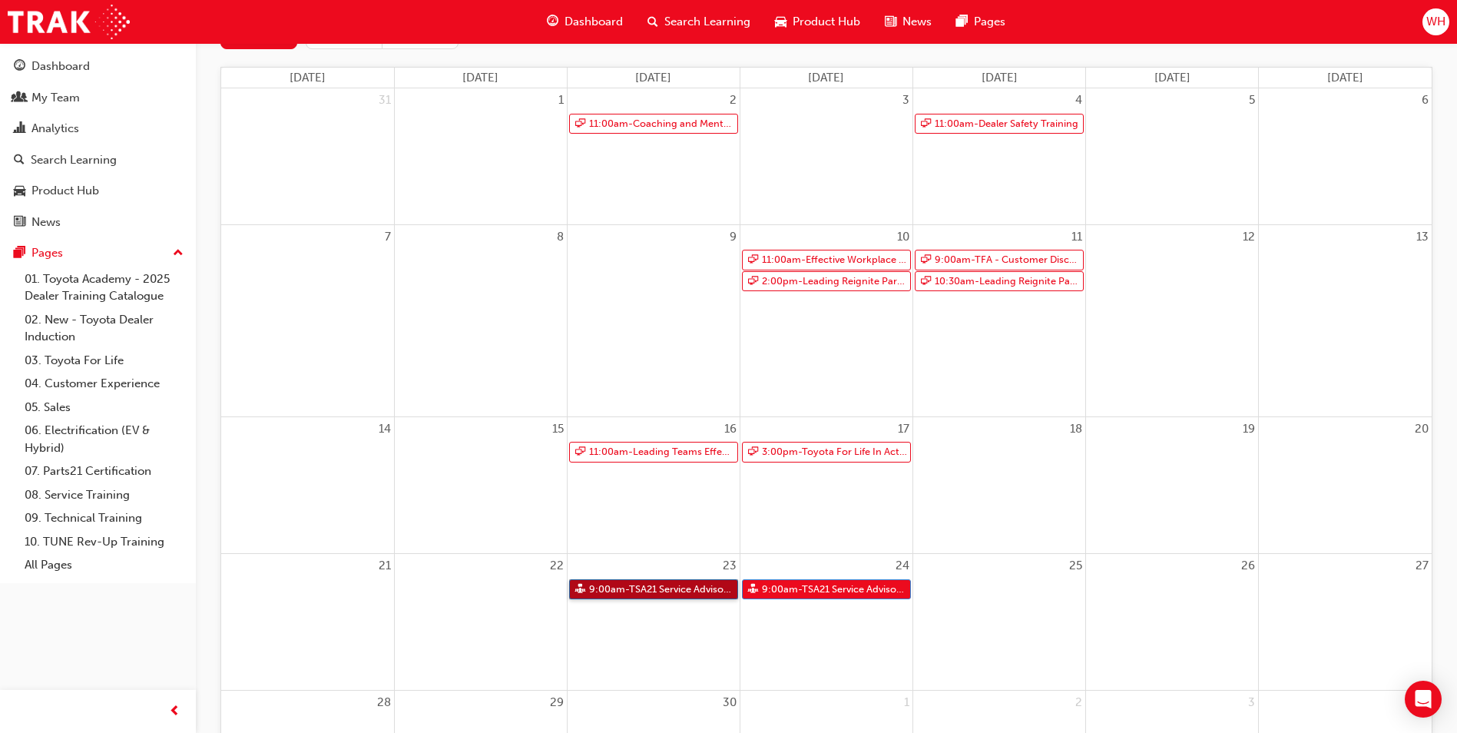
click at [652, 590] on link "9:00am - TSA21 Service Advisor Course ( face to face)" at bounding box center [653, 589] width 169 height 21
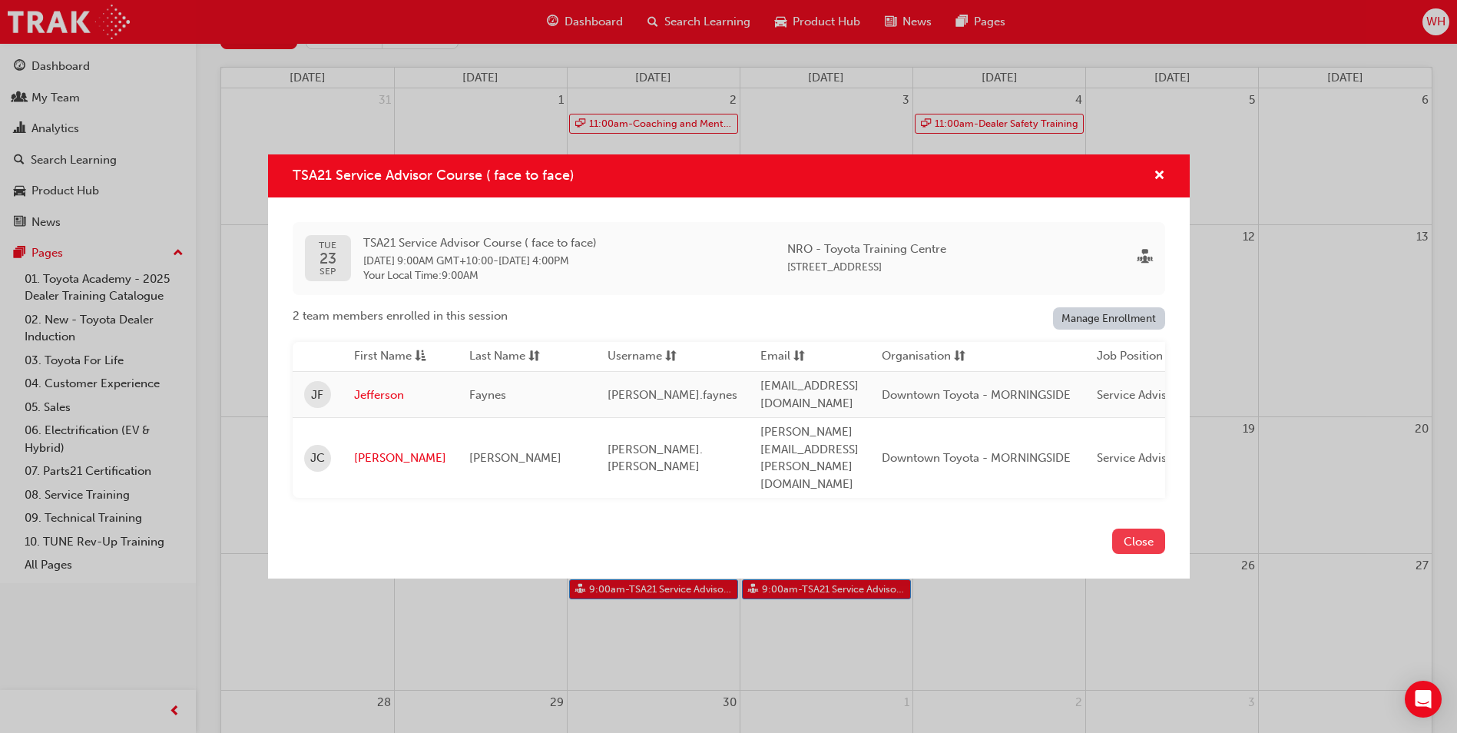
click at [1130, 528] on button "Close" at bounding box center [1138, 540] width 53 height 25
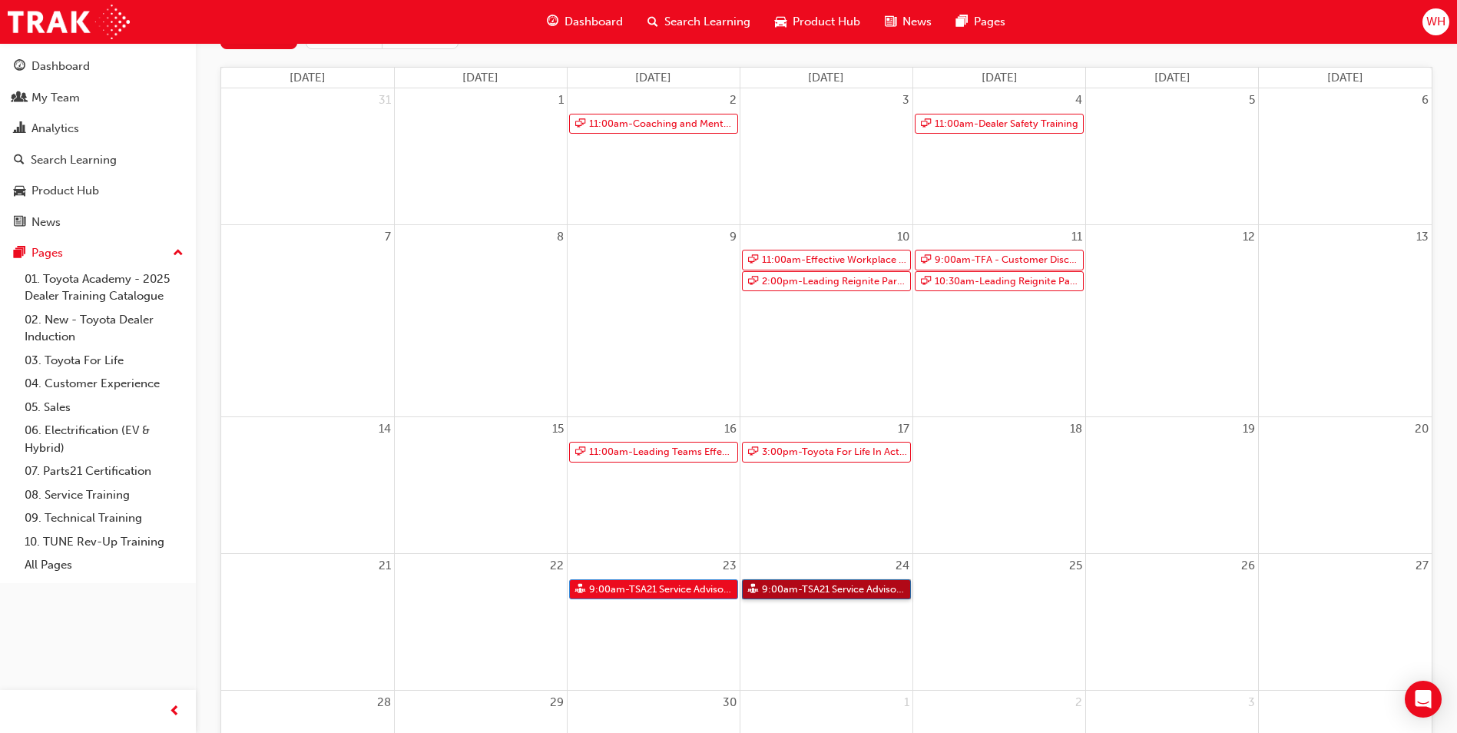
click at [808, 584] on link "9:00am - TSA21 Service Advisor Course ( face to face)" at bounding box center [826, 589] width 169 height 21
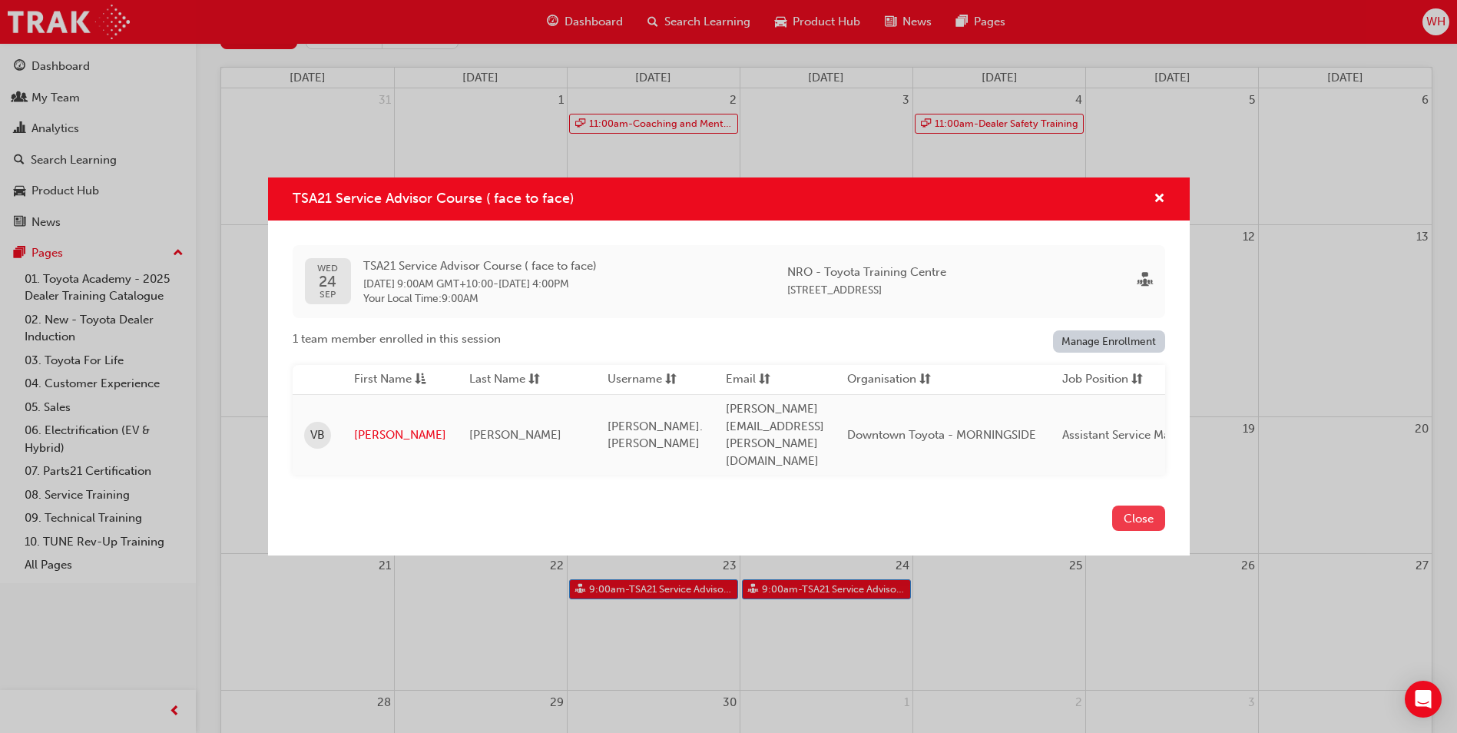
click at [1153, 505] on button "Close" at bounding box center [1138, 517] width 53 height 25
